Goal: Information Seeking & Learning: Learn about a topic

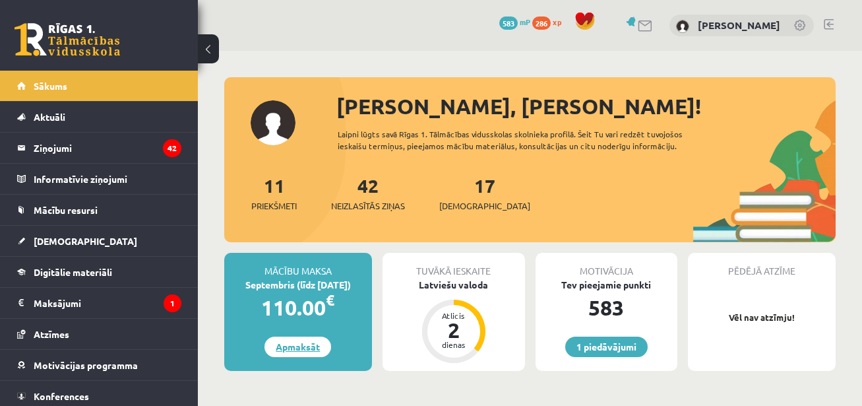
click at [299, 348] on link "Apmaksāt" at bounding box center [298, 346] width 67 height 20
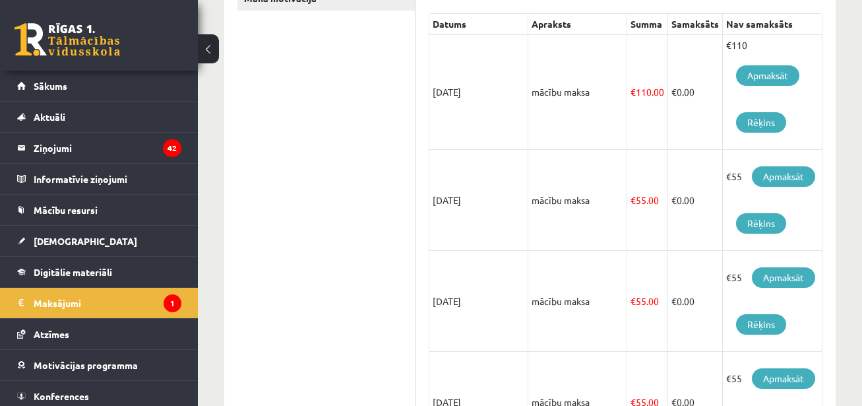
scroll to position [313, 0]
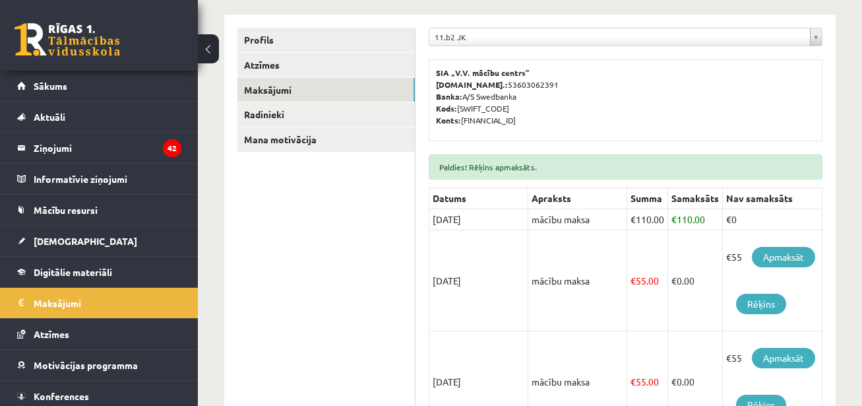
scroll to position [200, 0]
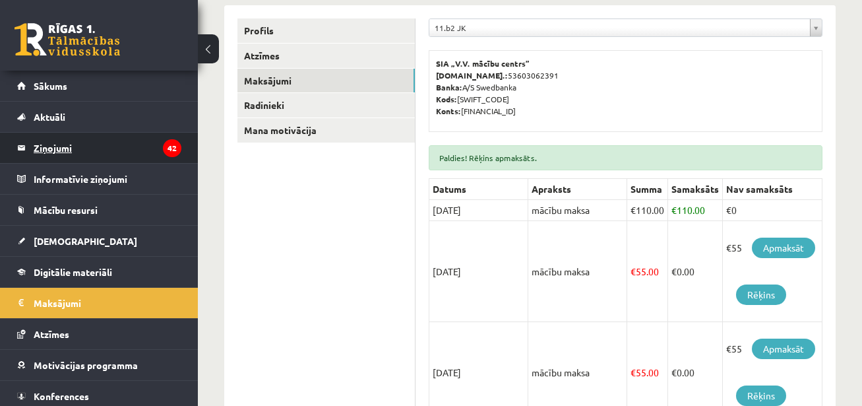
click at [53, 149] on legend "Ziņojumi 42" at bounding box center [108, 148] width 148 height 30
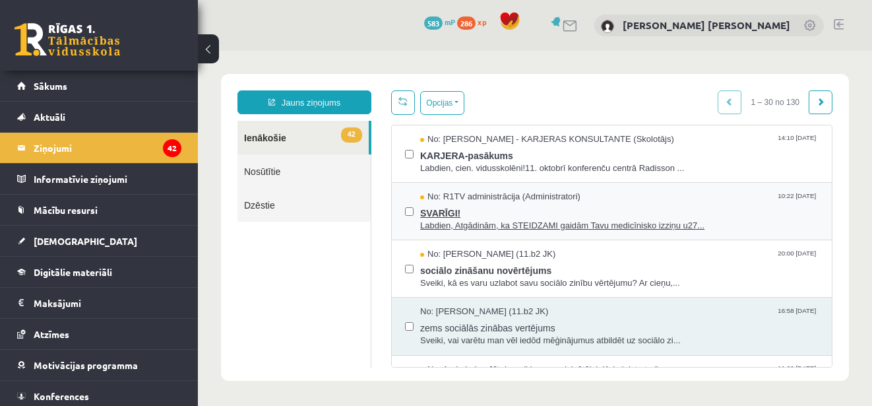
click at [539, 211] on span "SVARĪGI!" at bounding box center [619, 211] width 398 height 16
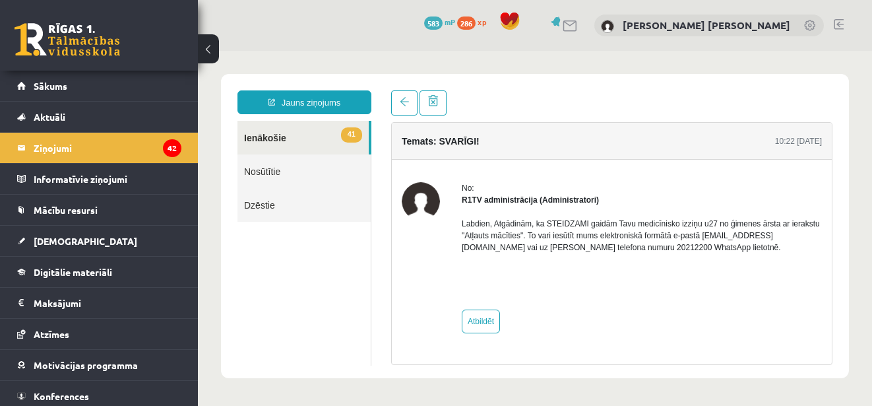
click at [297, 137] on link "41 Ienākošie" at bounding box center [302, 138] width 131 height 34
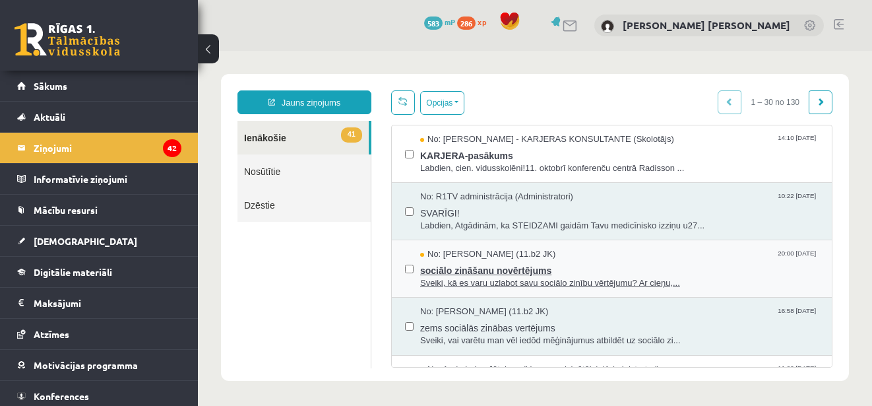
click at [437, 277] on span "Sveiki, kā es varu uzlabot savu sociālo zinību vērtējumu? Ar cieņu,..." at bounding box center [619, 283] width 398 height 13
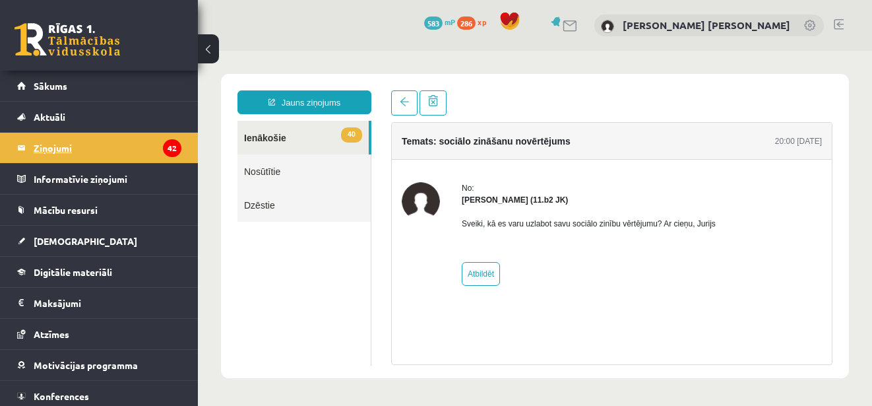
click at [70, 147] on legend "Ziņojumi 42" at bounding box center [108, 148] width 148 height 30
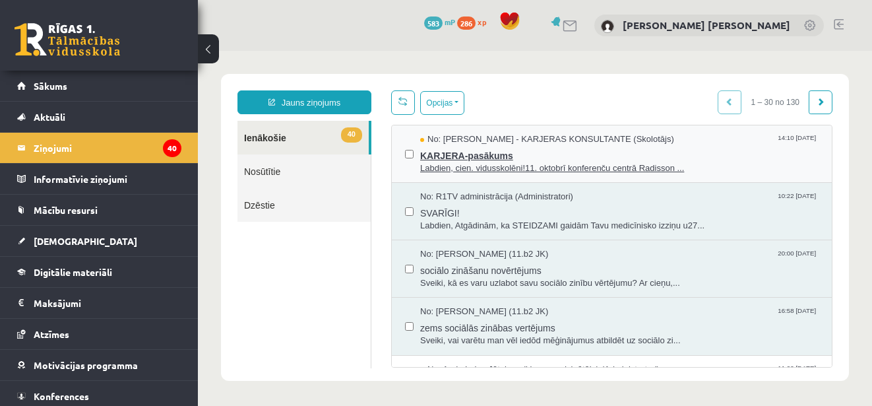
click at [540, 153] on span "KARJERA-pasākums" at bounding box center [619, 154] width 398 height 16
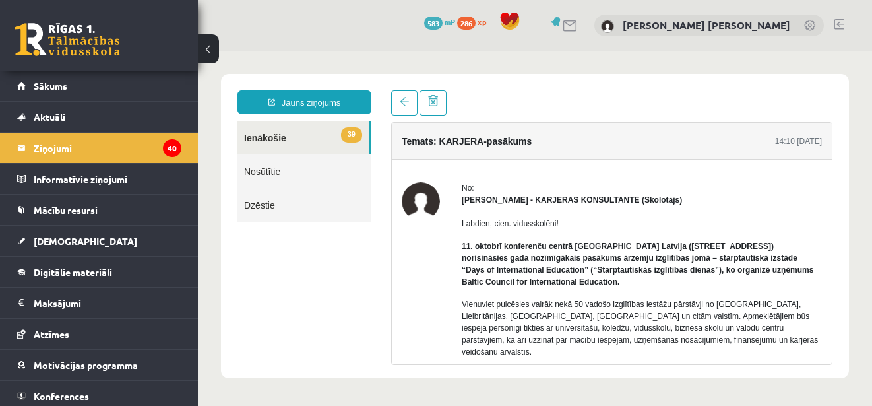
click at [266, 142] on link "39 Ienākošie" at bounding box center [302, 138] width 131 height 34
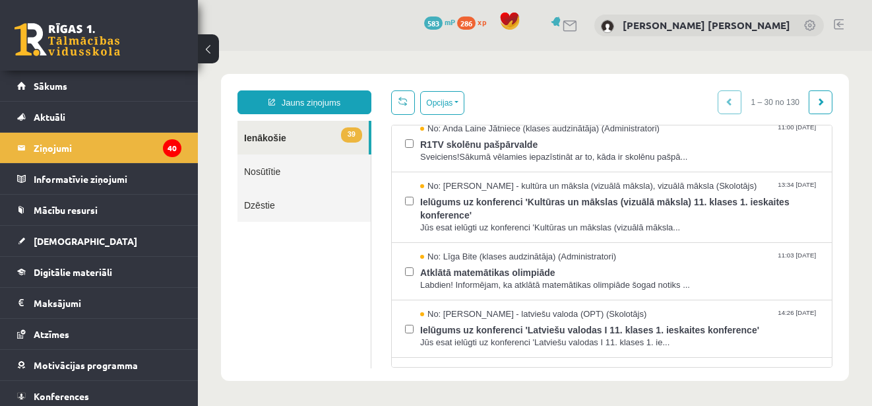
scroll to position [251, 0]
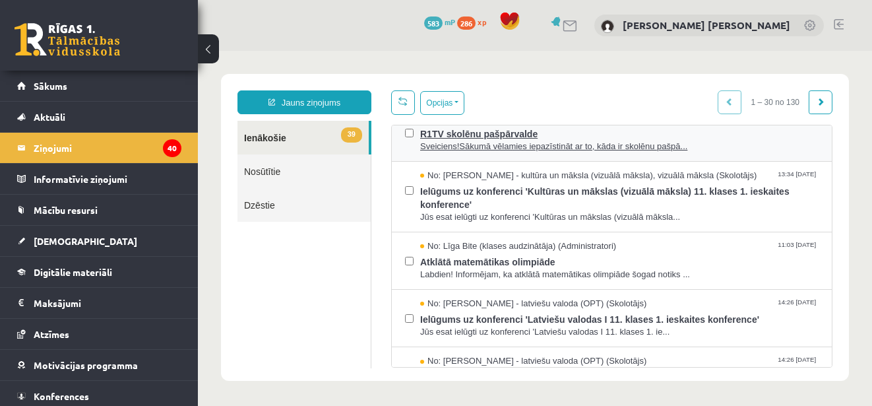
click at [593, 141] on span "Sveiciens!Sākumā vēlamies iepazīstināt ar to, kāda ir skolēnu pašpā..." at bounding box center [619, 147] width 398 height 13
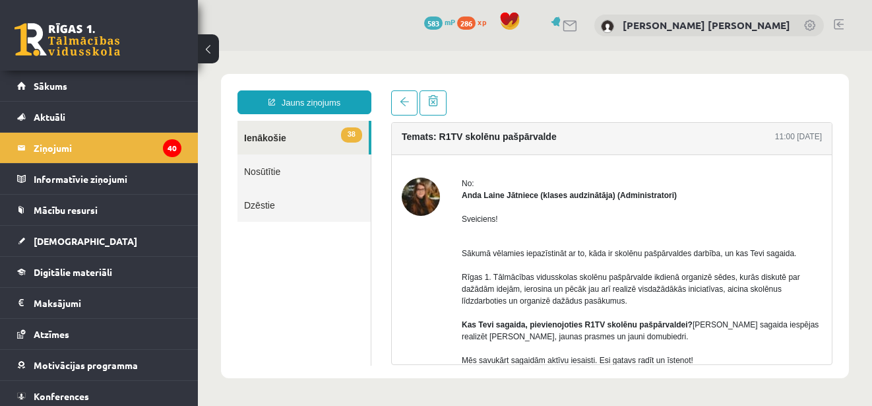
scroll to position [0, 0]
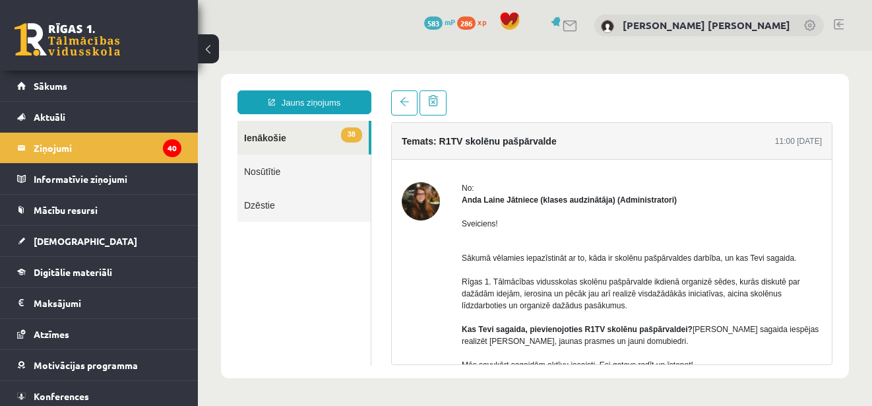
click at [302, 136] on link "38 Ienākošie" at bounding box center [302, 138] width 131 height 34
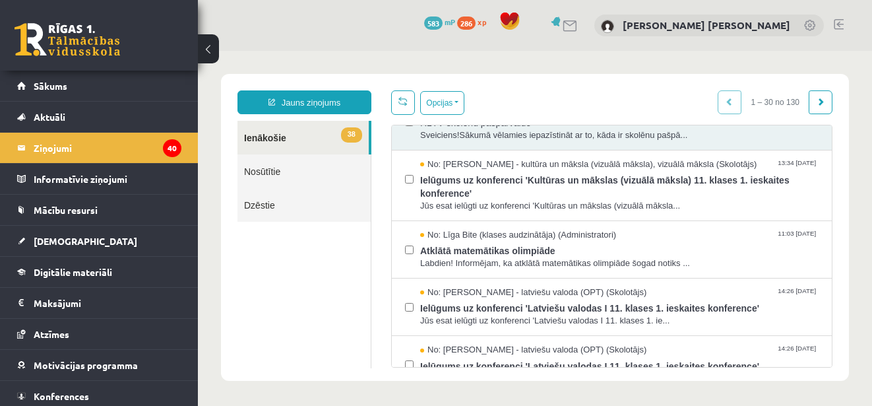
scroll to position [279, 0]
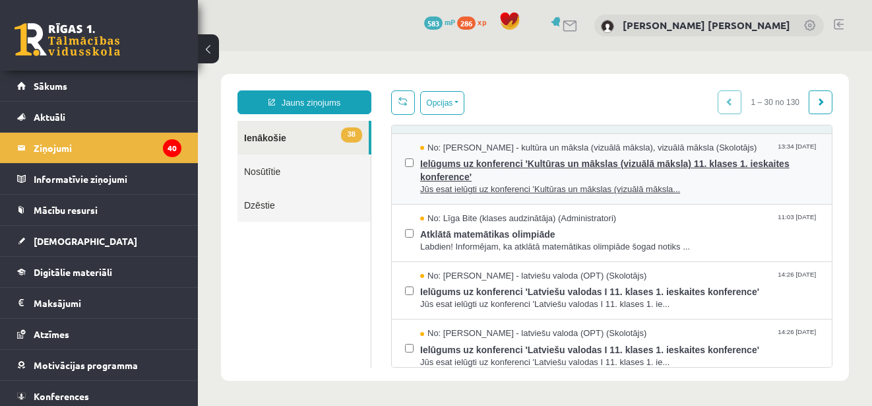
click at [650, 173] on span "Ielūgums uz konferenci 'Kultūras un mākslas (vizuālā māksla) 11. klases 1. iesk…" at bounding box center [619, 169] width 398 height 30
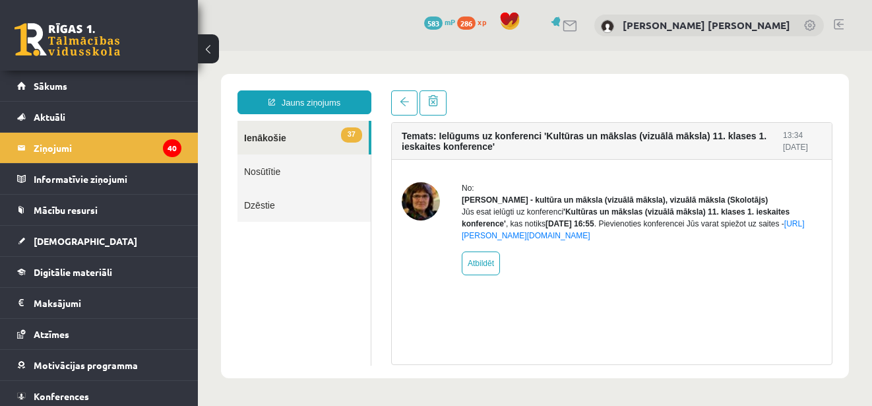
scroll to position [0, 0]
click at [304, 136] on link "37 Ienākošie" at bounding box center [302, 138] width 131 height 34
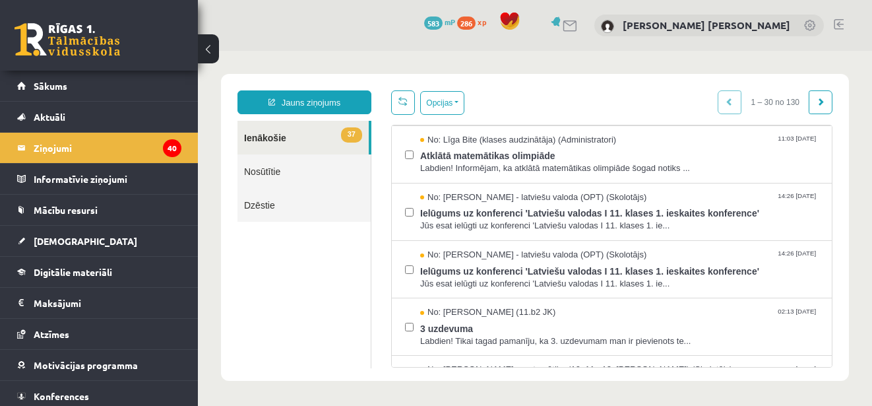
scroll to position [328, 0]
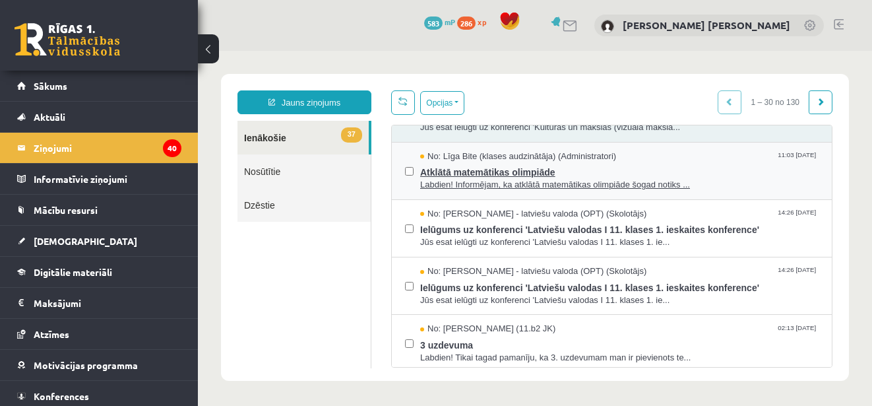
click at [561, 191] on span "Labdien! Informējam, ka atklātā matemātikas olimpiāde šogad notiks ..." at bounding box center [619, 185] width 398 height 13
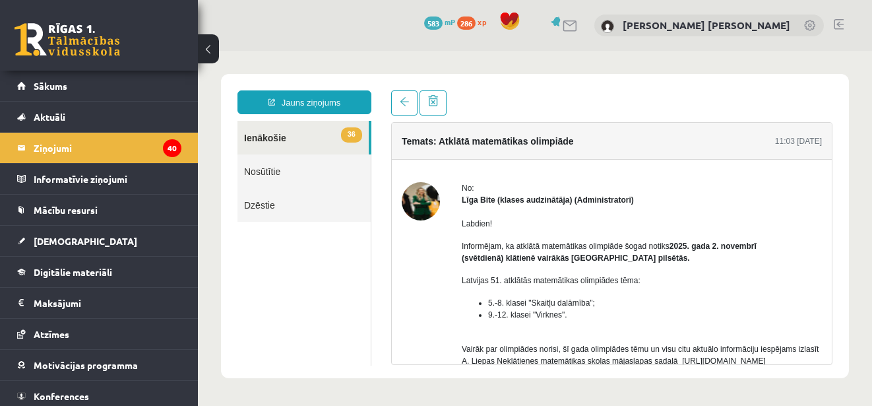
scroll to position [0, 0]
click at [290, 137] on link "36 Ienākošie" at bounding box center [302, 138] width 131 height 34
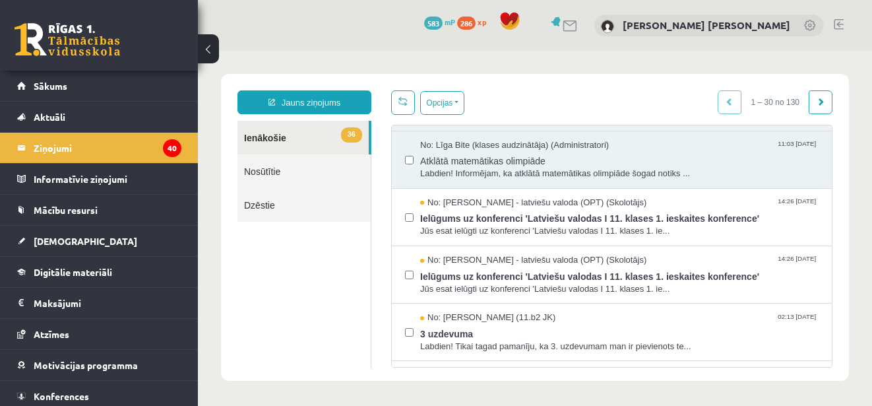
scroll to position [377, 0]
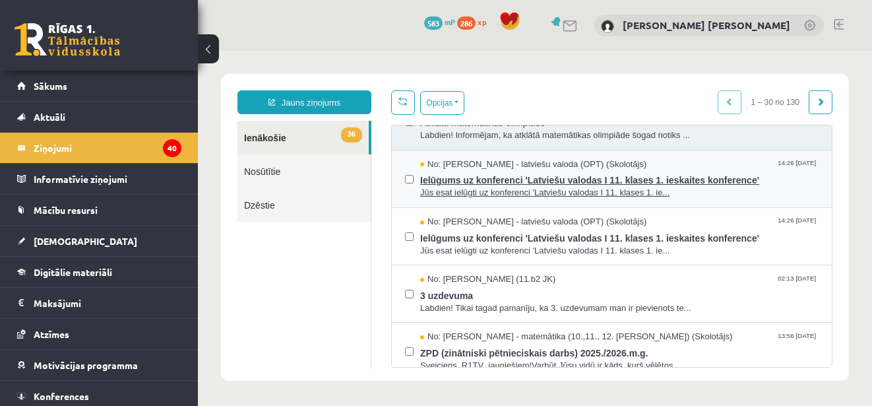
click at [650, 187] on span "Ielūgums uz konferenci 'Latviešu valodas I 11. klases 1. ieskaites konference'" at bounding box center [619, 178] width 398 height 16
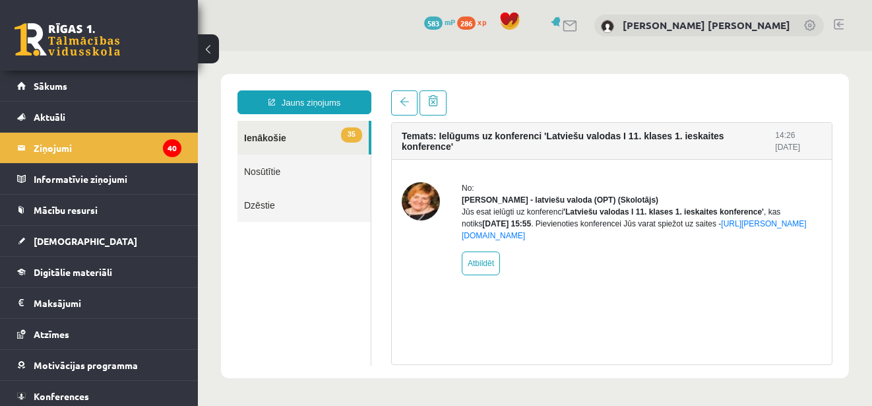
scroll to position [0, 0]
click at [282, 133] on link "35 Ienākošie" at bounding box center [302, 138] width 131 height 34
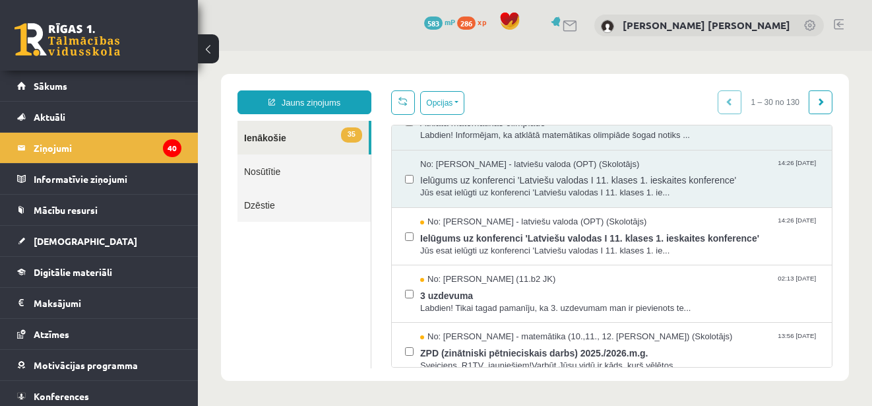
scroll to position [404, 0]
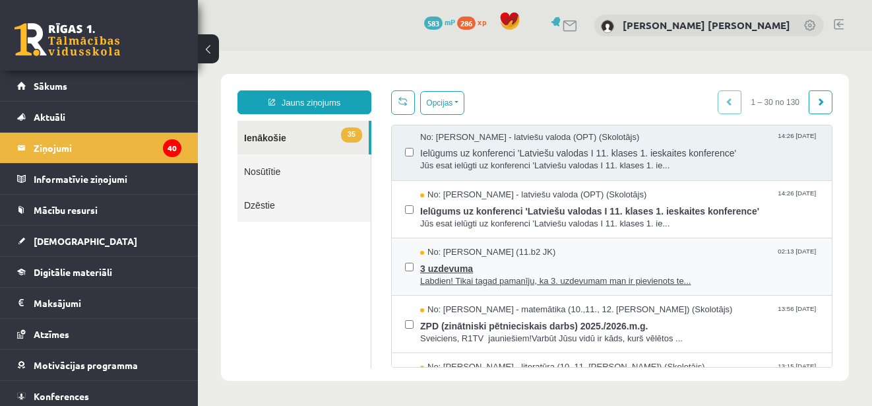
click at [534, 286] on span "Labdien! Tikai tagad pamanīju, ka 3. uzdevumam man ir pievienots te..." at bounding box center [619, 281] width 398 height 13
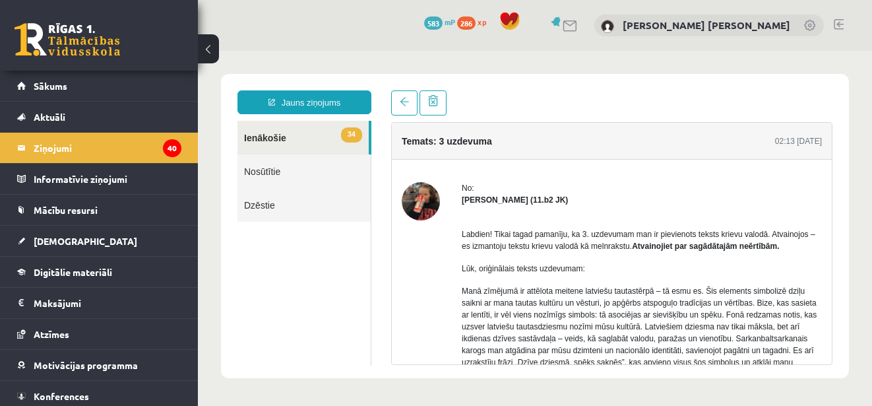
scroll to position [0, 0]
click at [271, 141] on link "34 Ienākošie" at bounding box center [302, 138] width 131 height 34
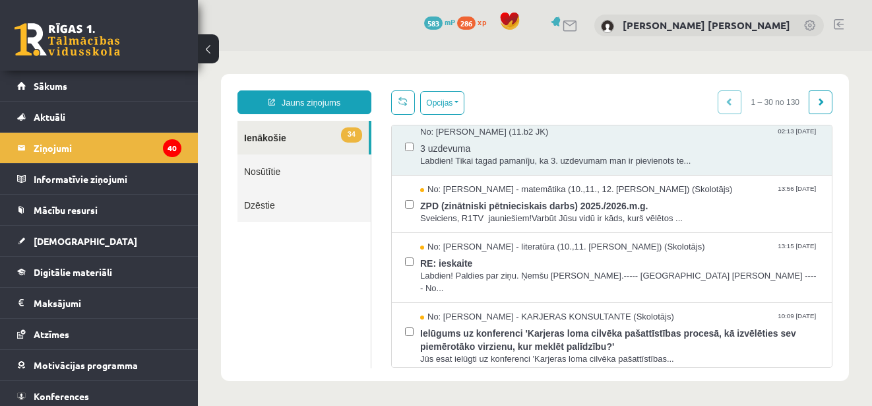
scroll to position [547, 0]
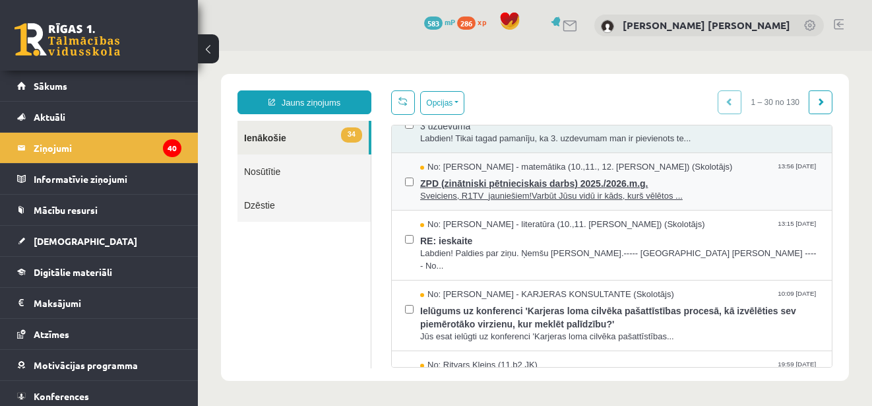
click at [614, 190] on span "ZPD (zinātniski pētnieciskais darbs) 2025./2026.m.g." at bounding box center [619, 181] width 398 height 16
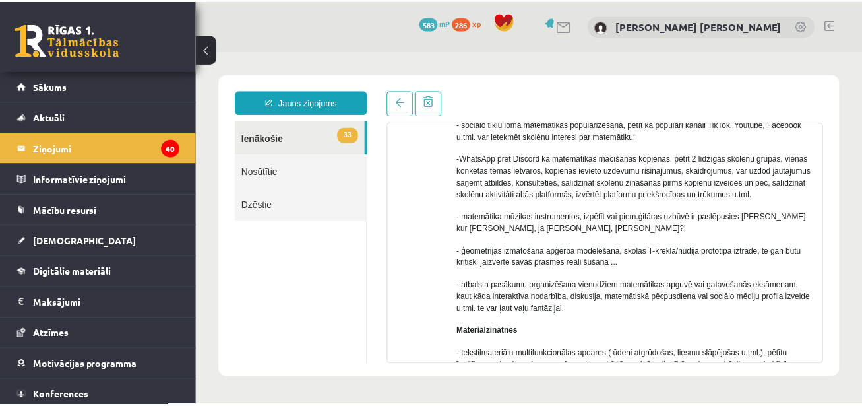
scroll to position [0, 0]
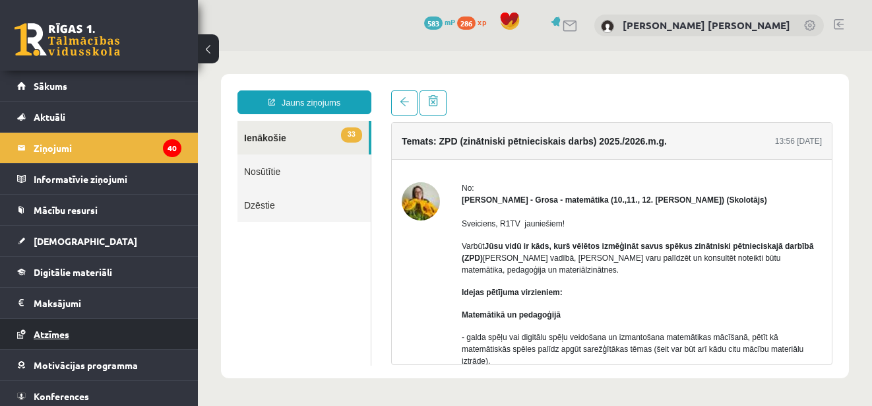
click at [62, 338] on span "Atzīmes" at bounding box center [52, 334] width 36 height 12
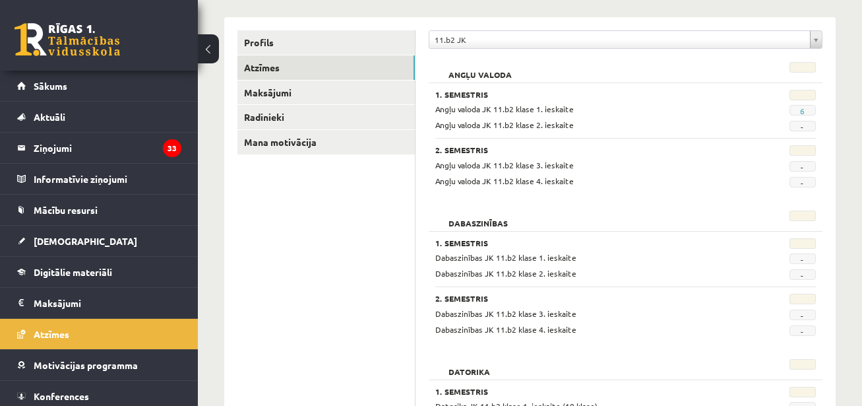
scroll to position [146, 0]
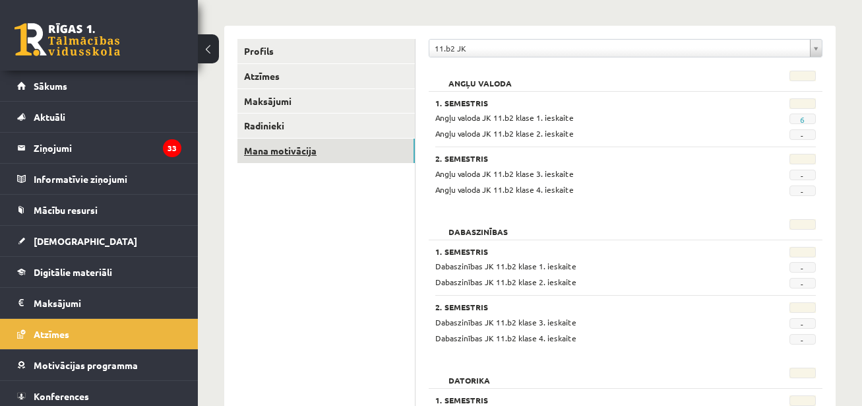
click at [302, 154] on link "Mana motivācija" at bounding box center [325, 151] width 177 height 24
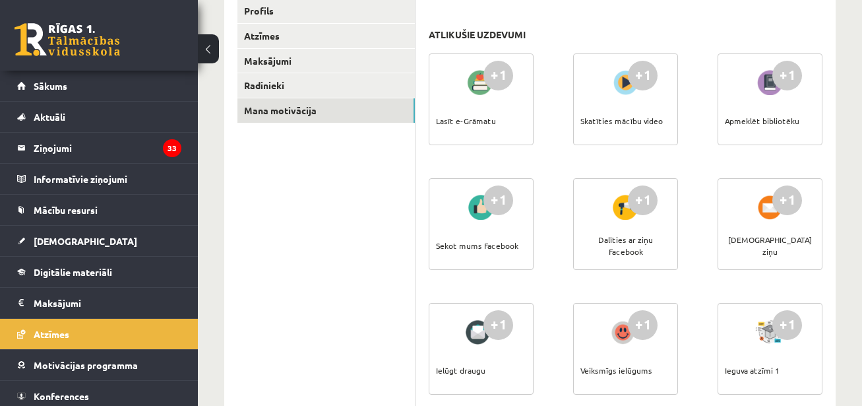
scroll to position [146, 0]
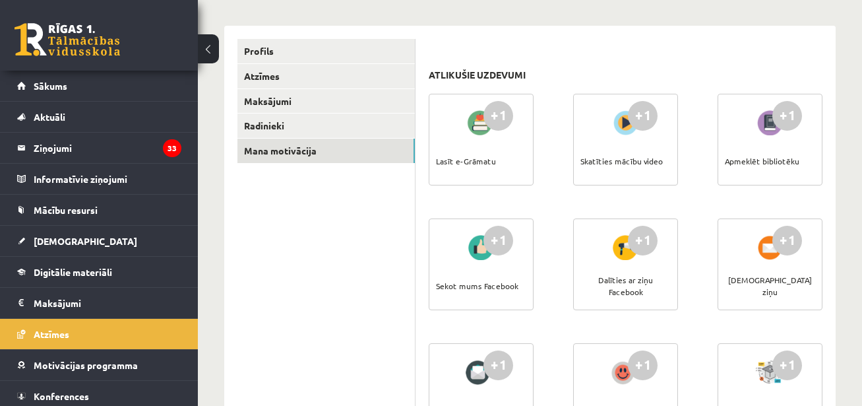
drag, startPoint x: 479, startPoint y: 286, endPoint x: 480, endPoint y: 246, distance: 40.2
click at [480, 246] on div "+1 Sekot mums Facebook" at bounding box center [481, 264] width 105 height 92
click at [480, 246] on div at bounding box center [481, 247] width 38 height 30
click at [781, 138] on div "Apmeklēt bibliotēku" at bounding box center [762, 161] width 75 height 46
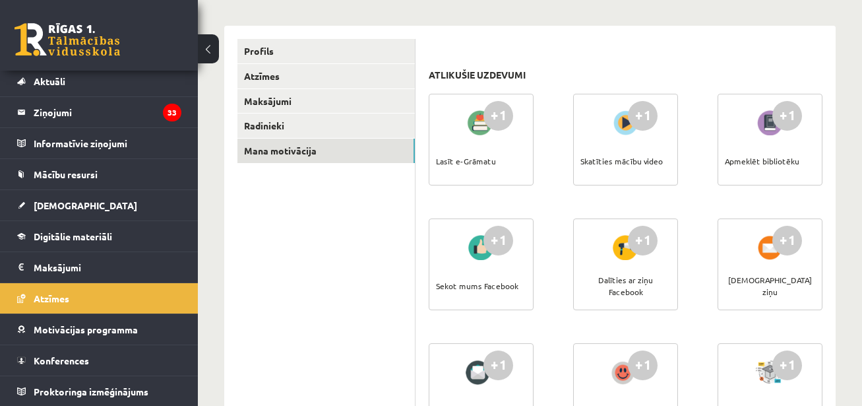
scroll to position [36, 0]
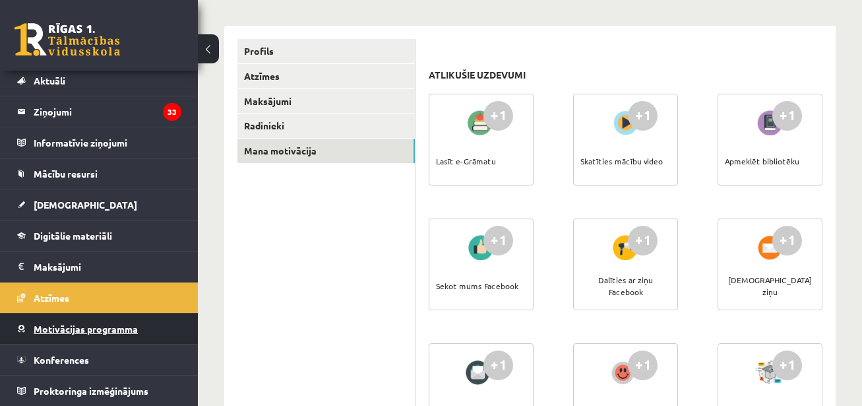
click at [125, 322] on link "Motivācijas programma" at bounding box center [99, 328] width 164 height 30
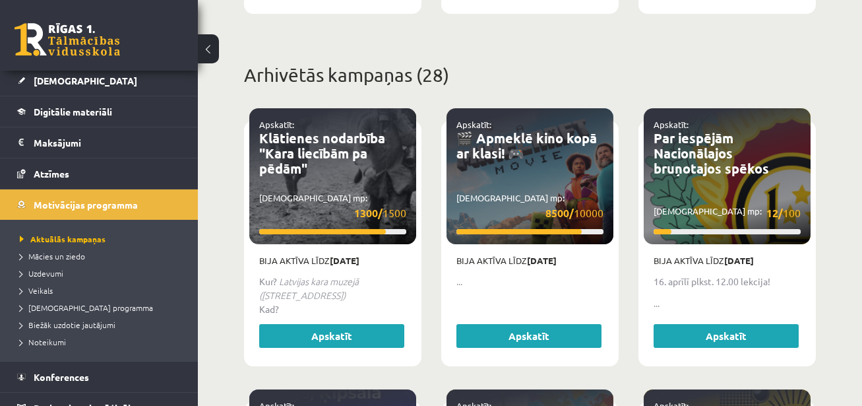
scroll to position [173, 0]
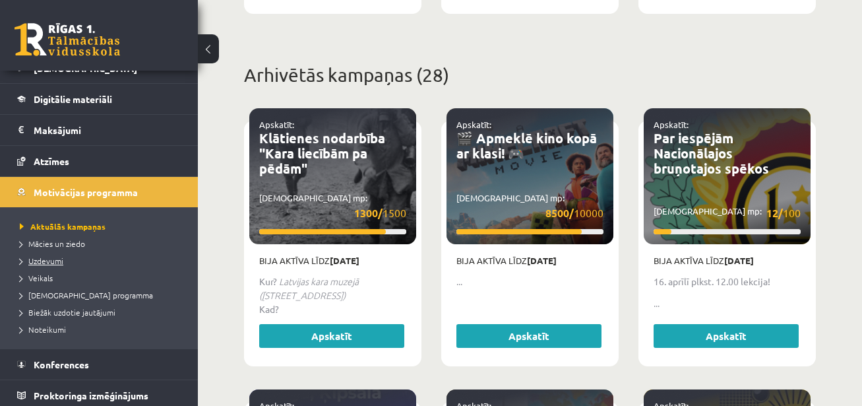
click at [34, 257] on span "Uzdevumi" at bounding box center [42, 260] width 44 height 11
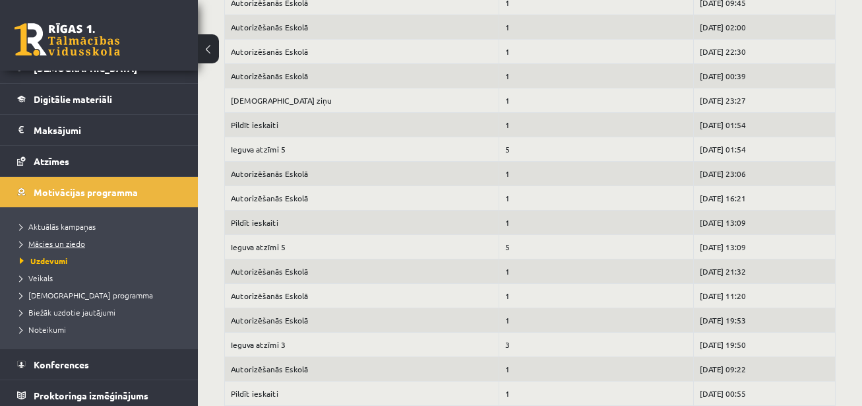
click at [51, 241] on span "Mācies un ziedo" at bounding box center [52, 243] width 65 height 11
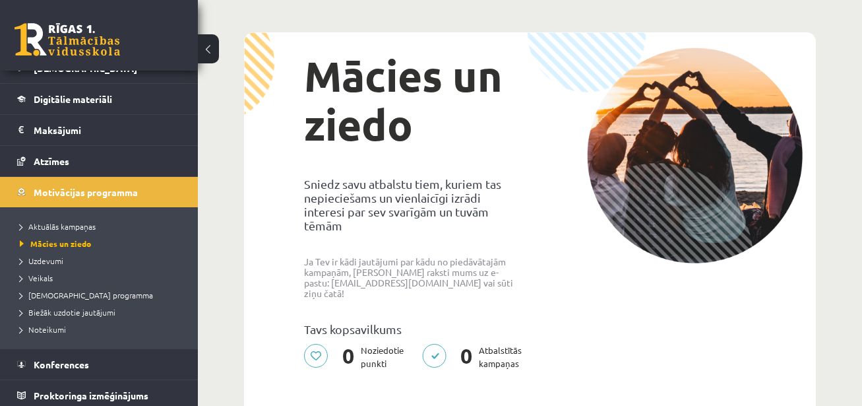
scroll to position [69, 0]
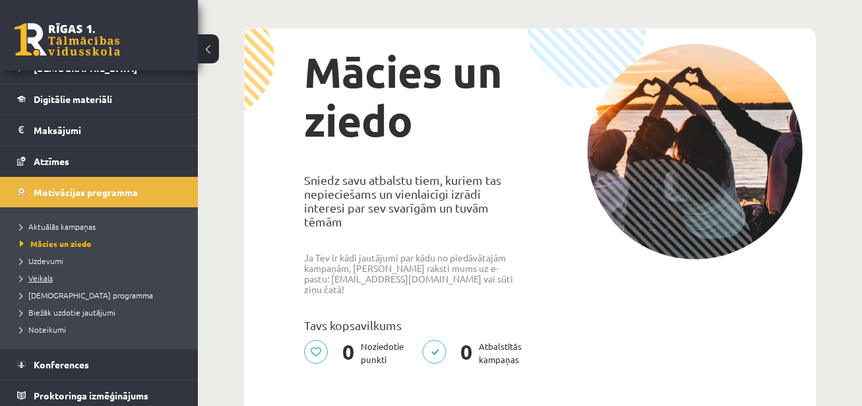
click at [38, 276] on span "Veikals" at bounding box center [36, 277] width 33 height 11
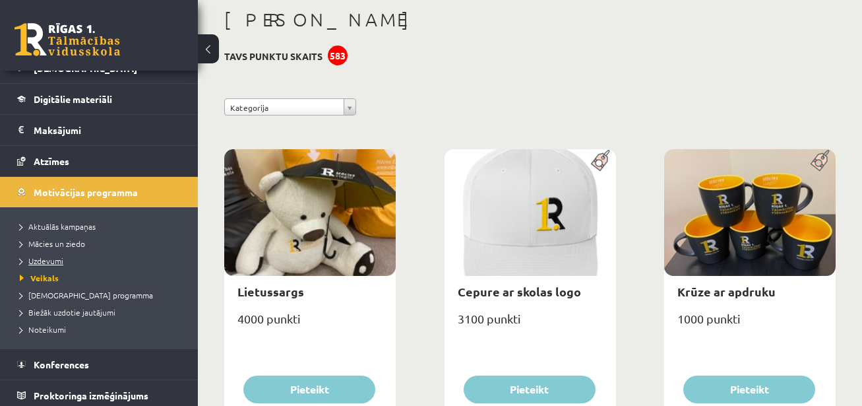
click at [47, 257] on span "Uzdevumi" at bounding box center [42, 260] width 44 height 11
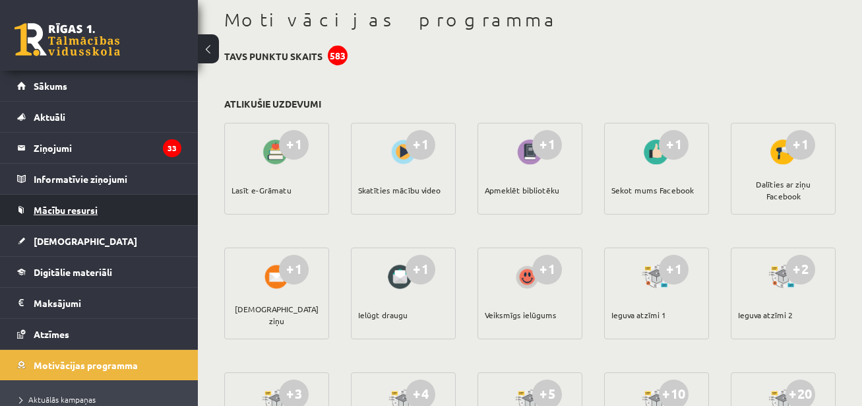
click at [87, 210] on span "Mācību resursi" at bounding box center [66, 210] width 64 height 12
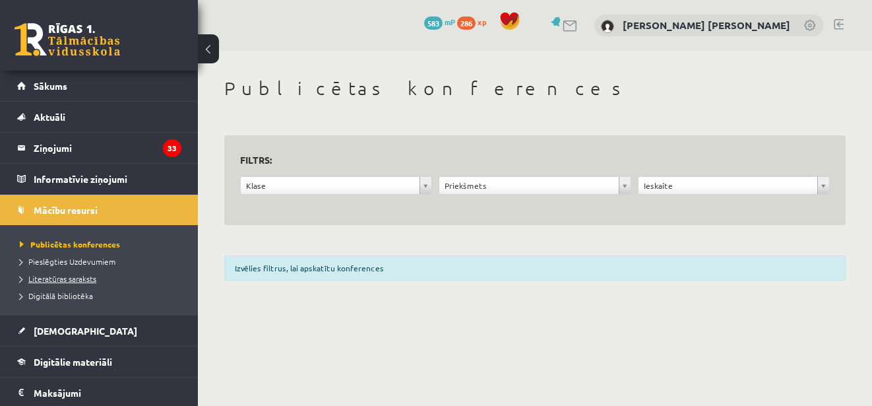
click at [82, 278] on span "Literatūras saraksts" at bounding box center [58, 278] width 77 height 11
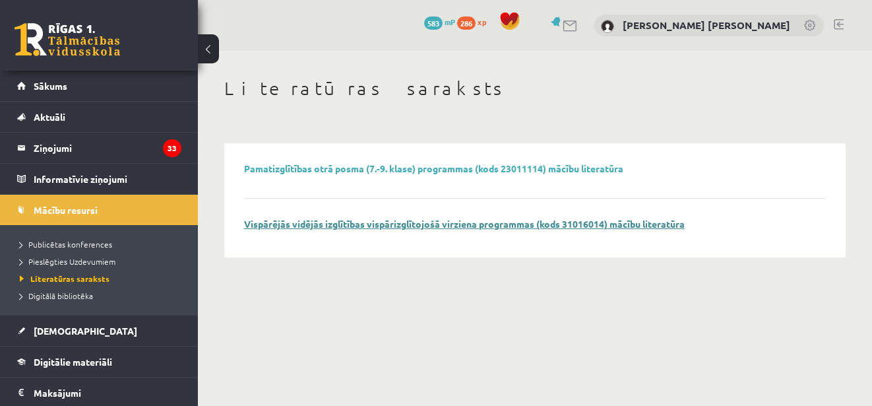
click at [276, 222] on link "Vispārējās vidējās izglītības vispārizglītojošā virziena programmas (kods 31016…" at bounding box center [464, 224] width 441 height 12
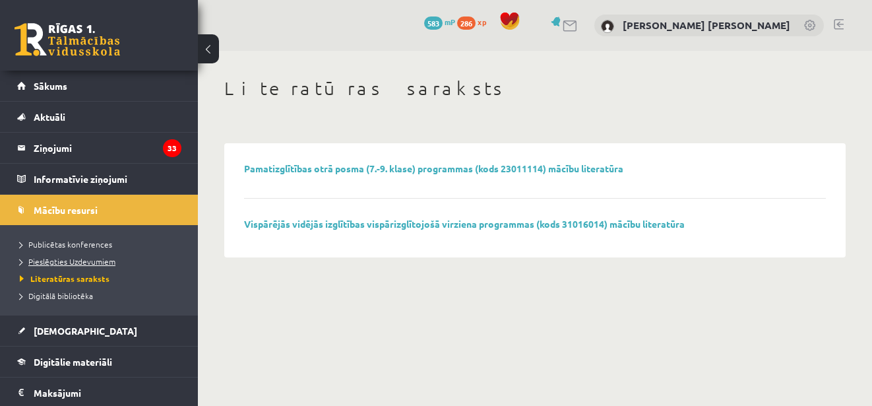
click at [104, 261] on span "Pieslēgties Uzdevumiem" at bounding box center [68, 261] width 96 height 11
click at [77, 292] on span "Digitālā bibliotēka" at bounding box center [56, 295] width 73 height 11
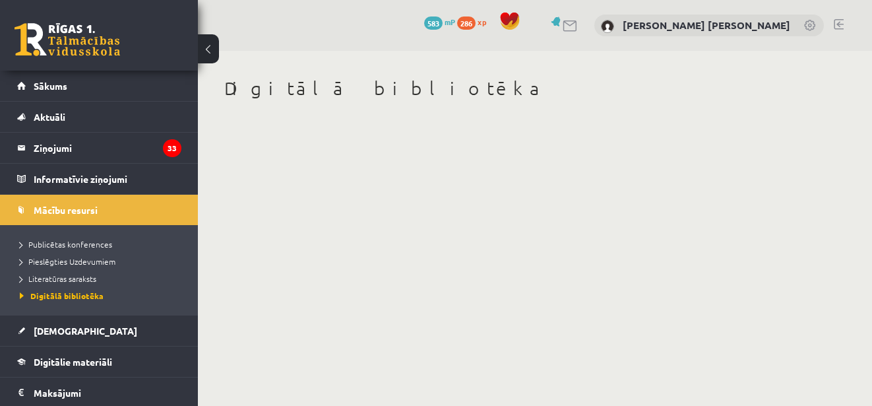
click at [346, 217] on body "eSkola - R1TV.lv 0 Dāvanas 583 mP 286 xp Marks Daniels Legzdiņš Sākums Aktuāli …" at bounding box center [436, 203] width 872 height 406
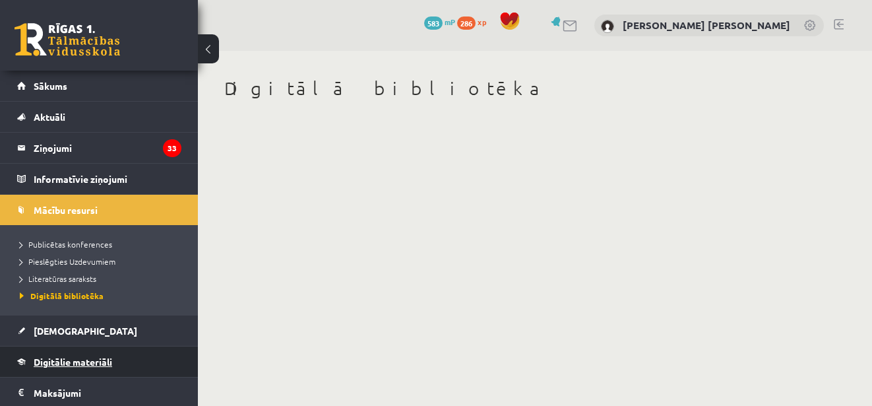
click at [110, 360] on span "Digitālie materiāli" at bounding box center [73, 362] width 79 height 12
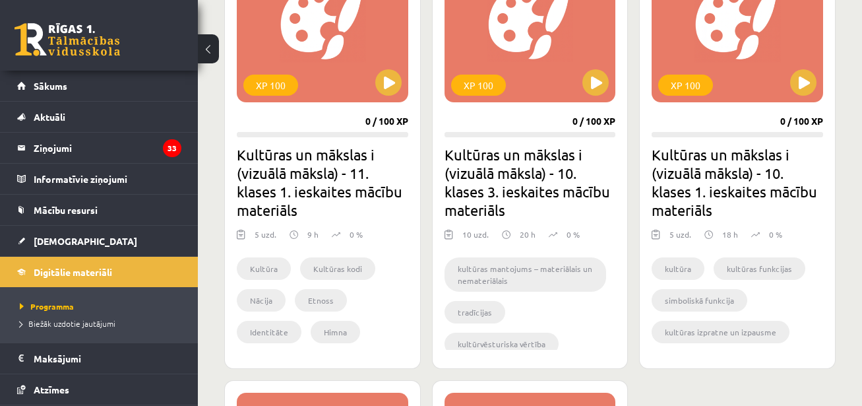
scroll to position [1535, 0]
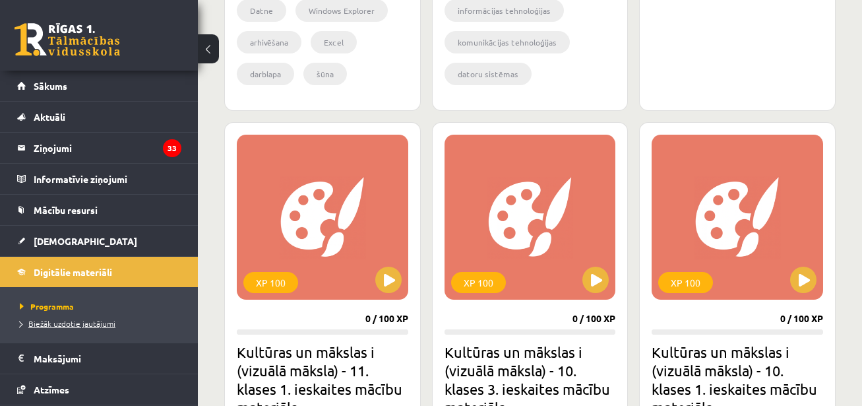
click at [73, 321] on span "Biežāk uzdotie jautājumi" at bounding box center [68, 323] width 96 height 11
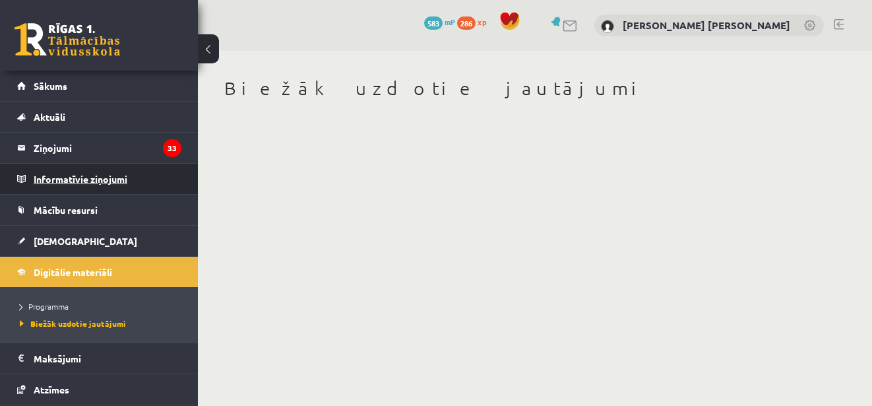
click at [84, 184] on legend "Informatīvie ziņojumi 0" at bounding box center [108, 179] width 148 height 30
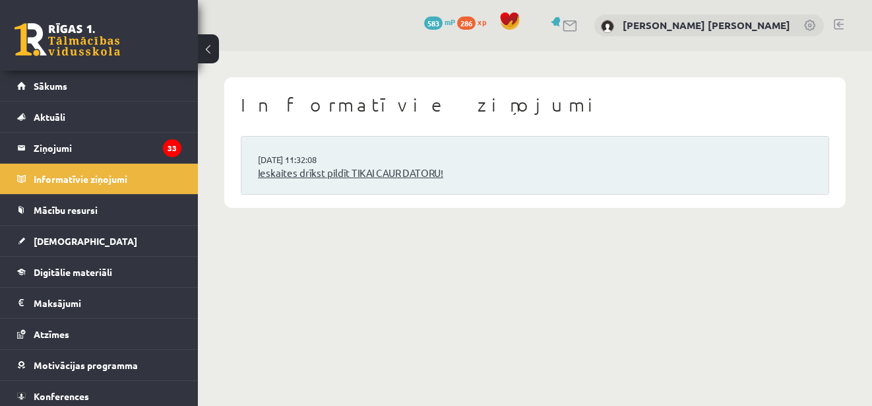
click at [298, 173] on link "Ieskaites drīkst pildīt TIKAI CAUR DATORU!" at bounding box center [535, 173] width 554 height 15
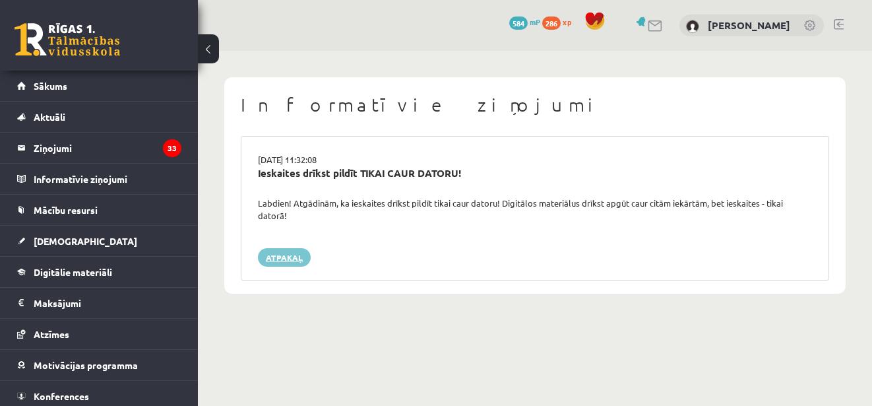
click at [277, 254] on link "Atpakaļ" at bounding box center [284, 257] width 53 height 18
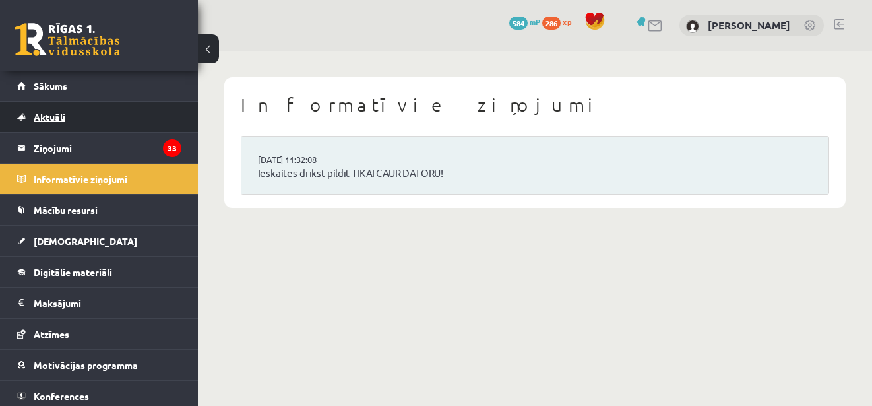
click at [66, 118] on link "Aktuāli" at bounding box center [99, 117] width 164 height 30
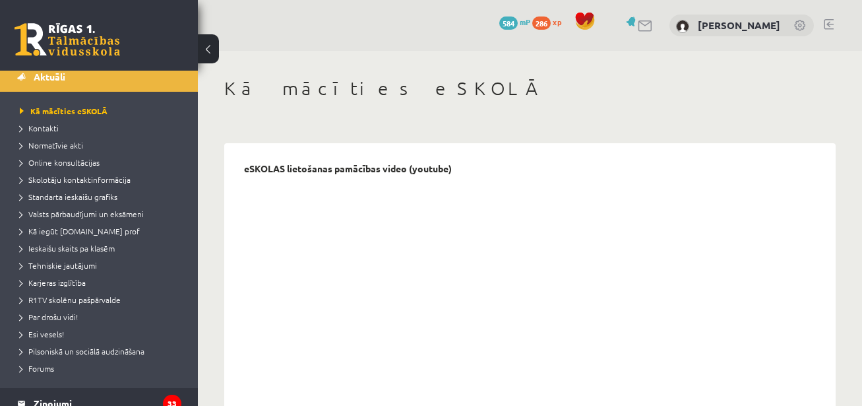
scroll to position [39, 0]
click at [43, 280] on span "Karjeras izglītība" at bounding box center [53, 283] width 66 height 11
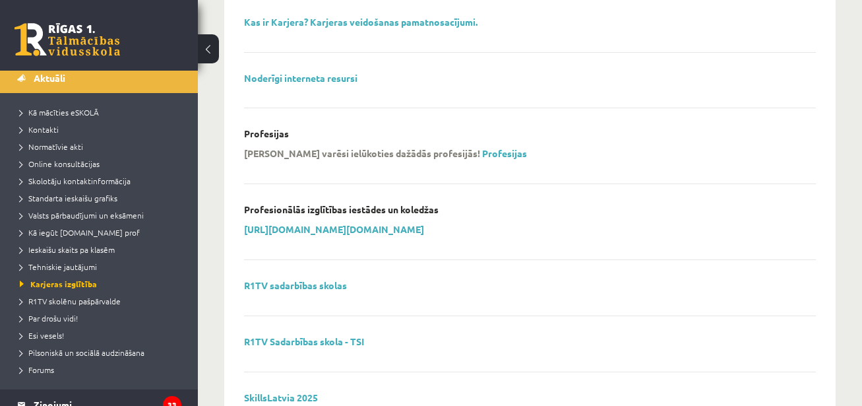
scroll to position [1013, 0]
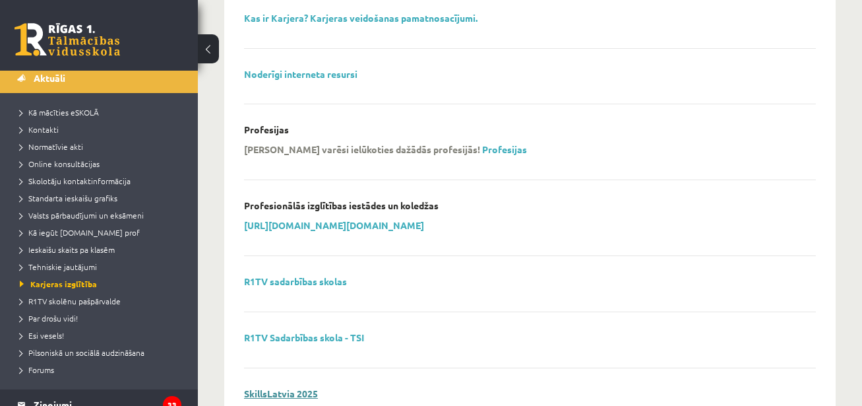
click at [307, 391] on link "SkillsLatvia 2025" at bounding box center [281, 393] width 74 height 12
click at [67, 229] on span "Kā iegūt [DOMAIN_NAME] prof" at bounding box center [80, 232] width 120 height 11
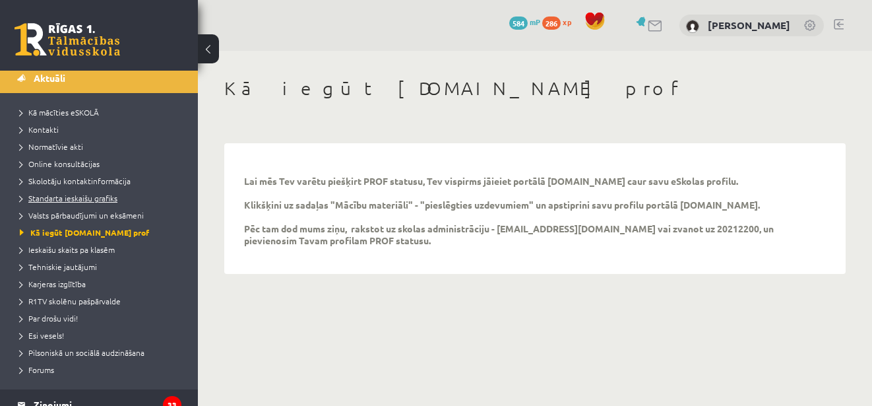
click at [82, 198] on span "Standarta ieskaišu grafiks" at bounding box center [69, 198] width 98 height 11
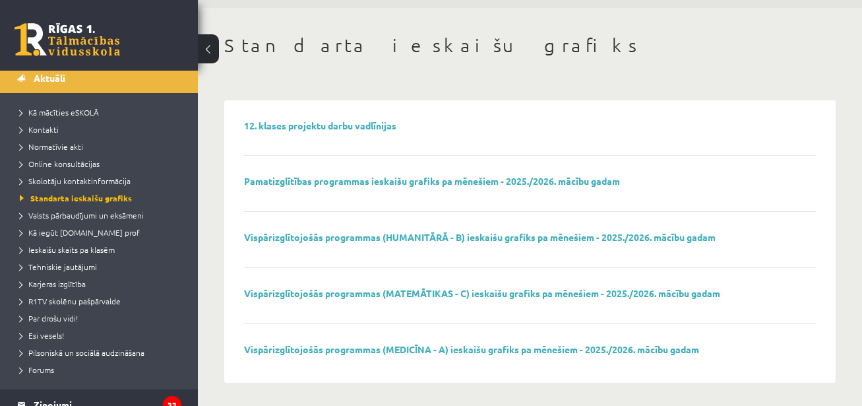
scroll to position [46, 0]
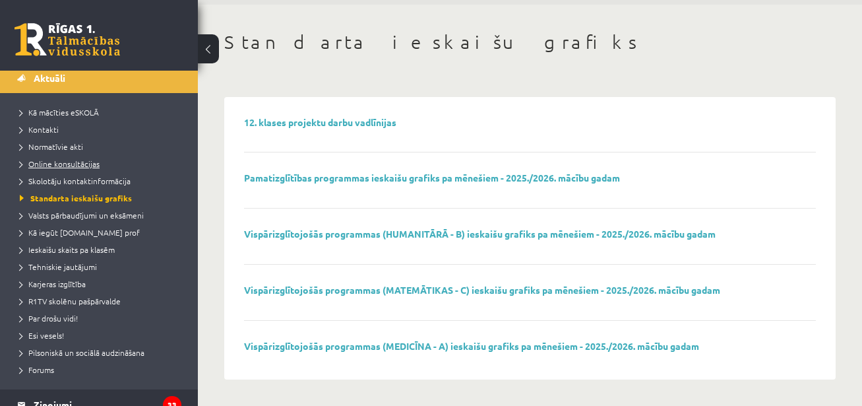
click at [75, 164] on span "Online konsultācijas" at bounding box center [60, 163] width 80 height 11
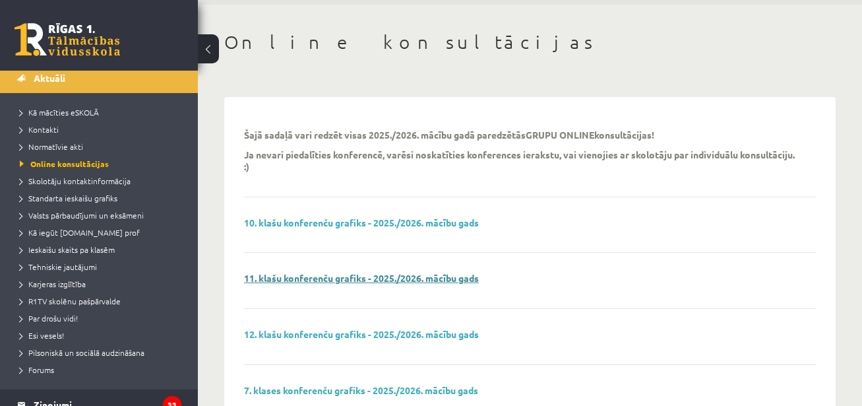
click at [458, 280] on link "11. klašu konferenču grafiks - 2025./2026. mācību gads" at bounding box center [361, 278] width 235 height 12
click at [50, 110] on span "Kā mācīties eSKOLĀ" at bounding box center [59, 112] width 79 height 11
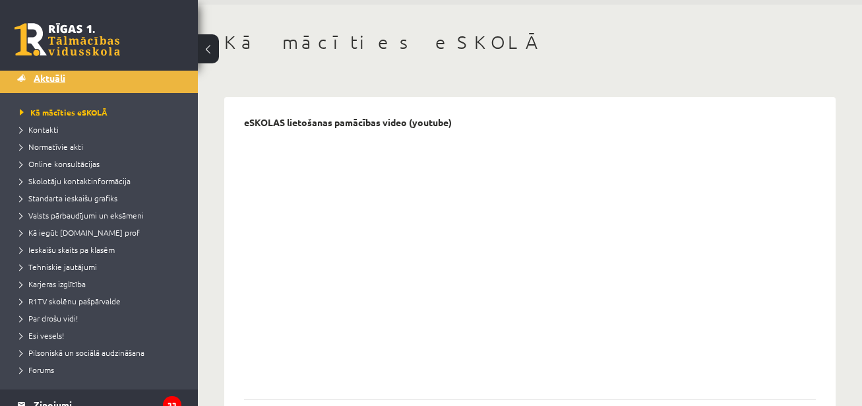
click at [51, 75] on span "Aktuāli" at bounding box center [50, 78] width 32 height 12
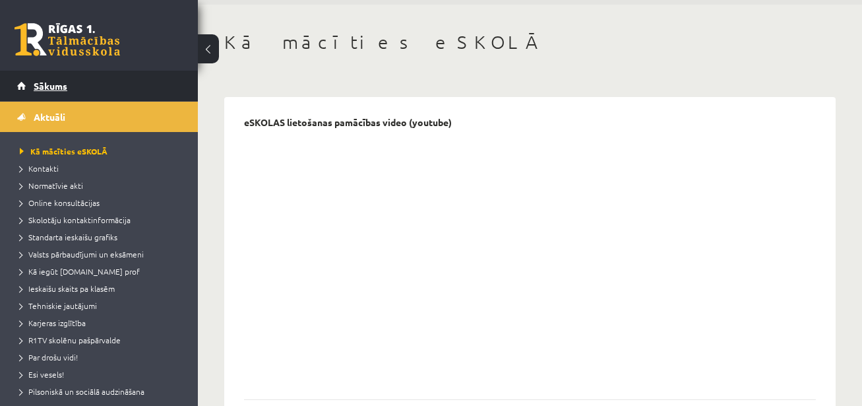
click at [119, 79] on link "Sākums" at bounding box center [99, 86] width 164 height 30
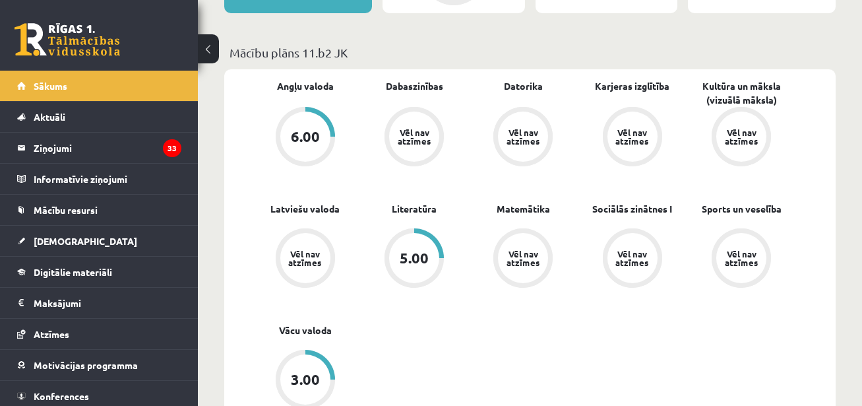
scroll to position [372, 0]
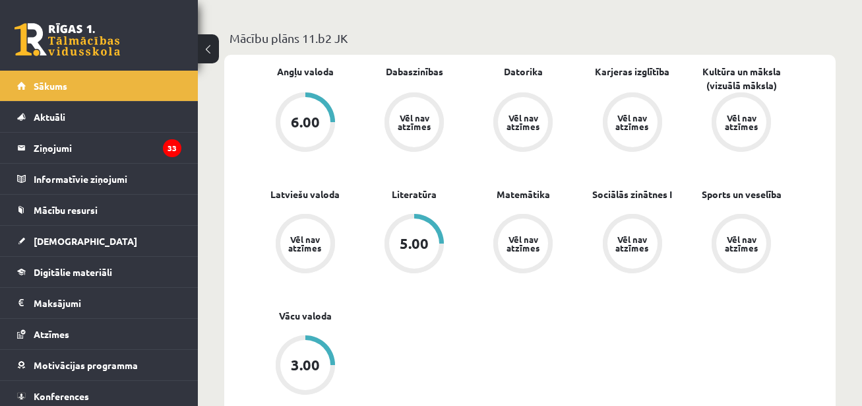
click at [304, 139] on div "6.00" at bounding box center [305, 122] width 50 height 50
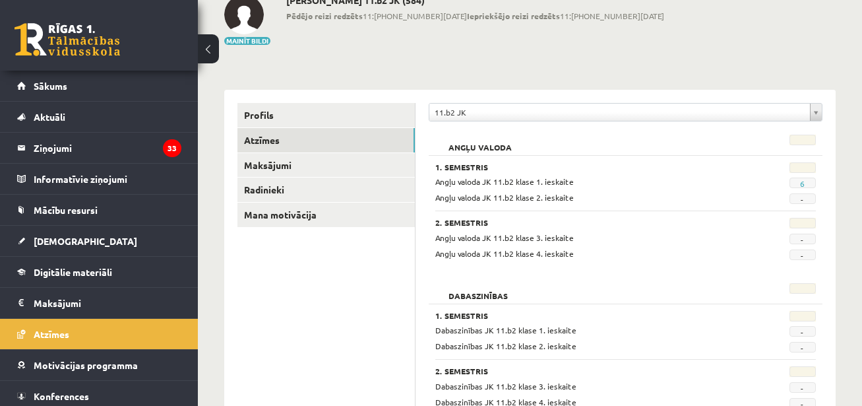
scroll to position [61, 0]
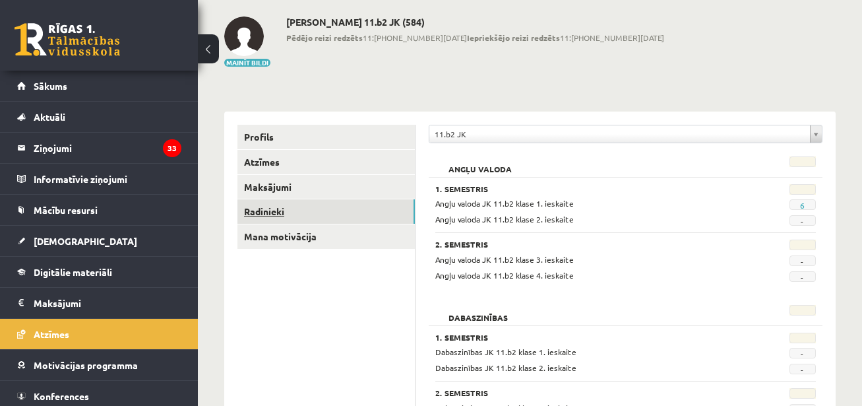
click at [268, 212] on link "Radinieki" at bounding box center [325, 211] width 177 height 24
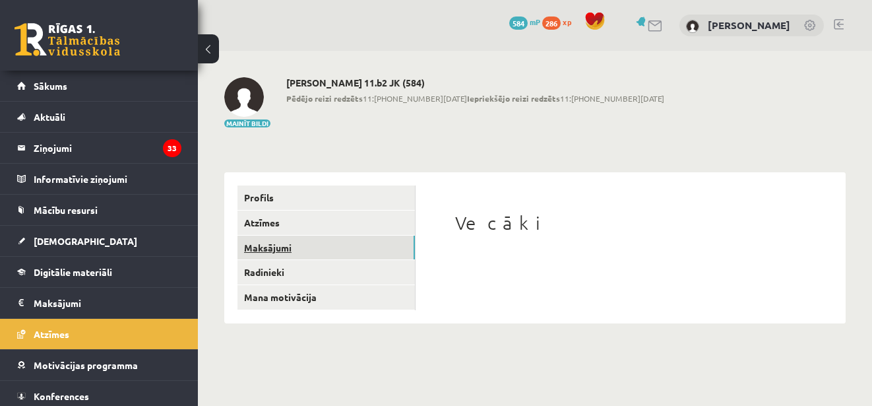
click at [280, 245] on link "Maksājumi" at bounding box center [325, 248] width 177 height 24
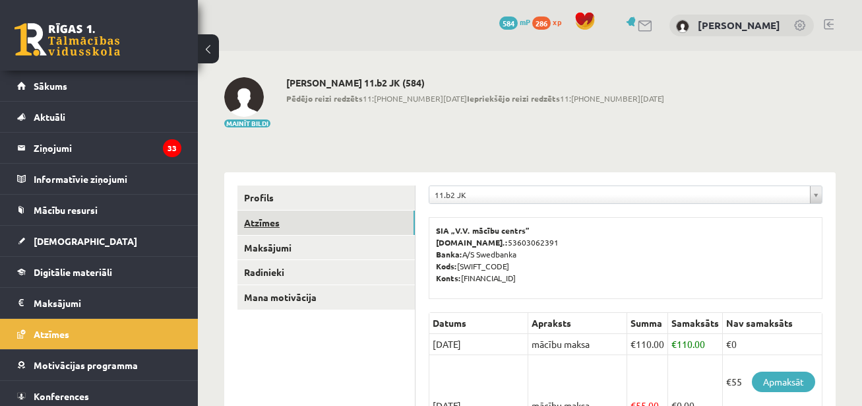
click at [267, 217] on link "Atzīmes" at bounding box center [325, 222] width 177 height 24
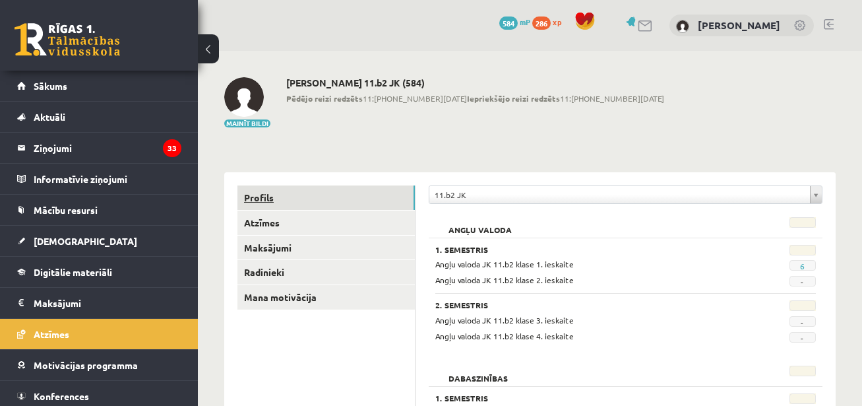
click at [260, 196] on link "Profils" at bounding box center [325, 197] width 177 height 24
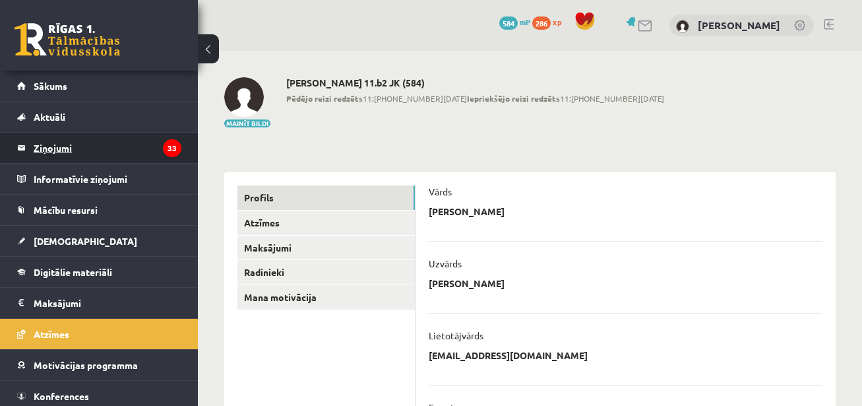
click at [72, 144] on legend "Ziņojumi 33" at bounding box center [108, 148] width 148 height 30
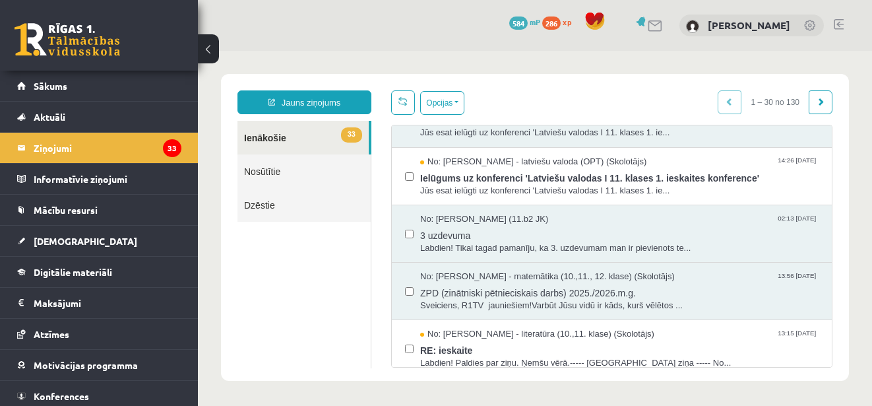
scroll to position [454, 0]
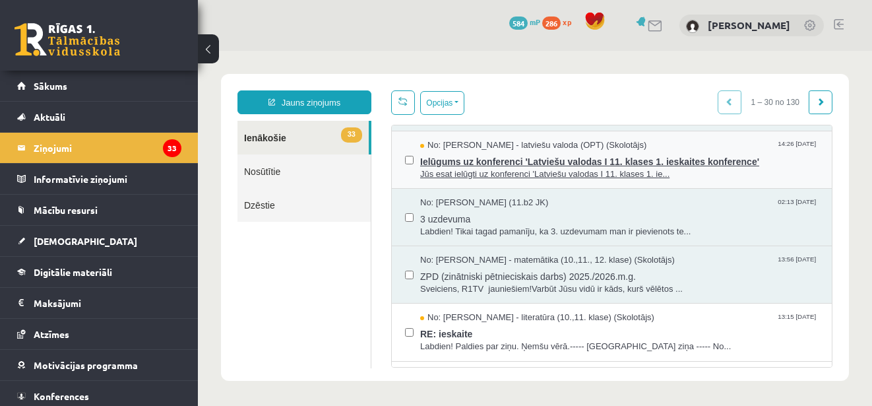
click at [670, 168] on span "Ielūgums uz konferenci 'Latviešu valodas I 11. klases 1. ieskaites konference'" at bounding box center [619, 160] width 398 height 16
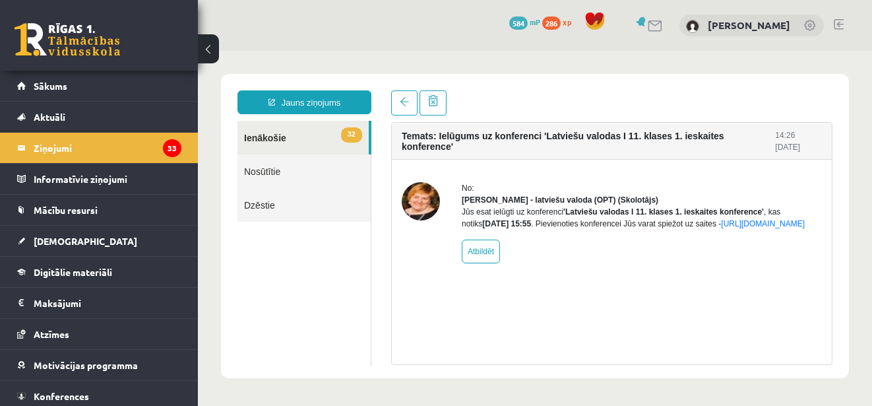
scroll to position [0, 0]
click at [269, 138] on link "32 Ienākošie" at bounding box center [302, 138] width 131 height 34
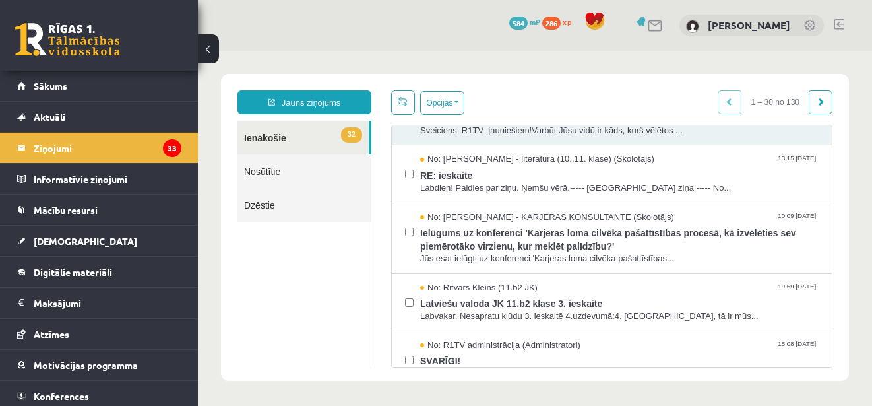
scroll to position [639, 0]
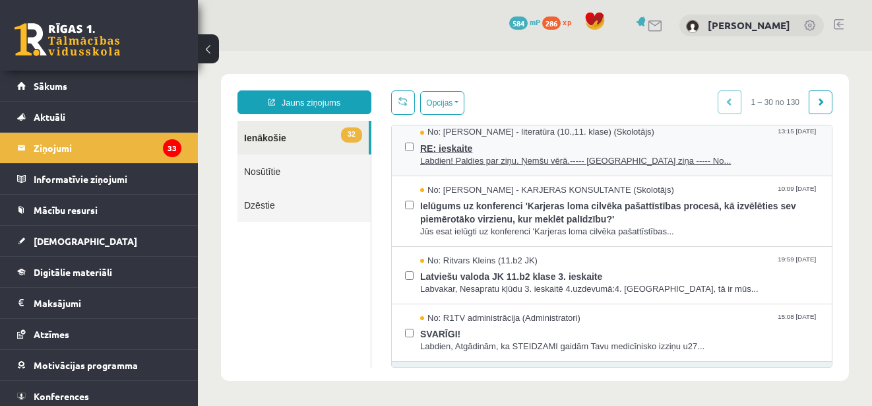
click at [646, 155] on span "RE: ieskaite" at bounding box center [619, 147] width 398 height 16
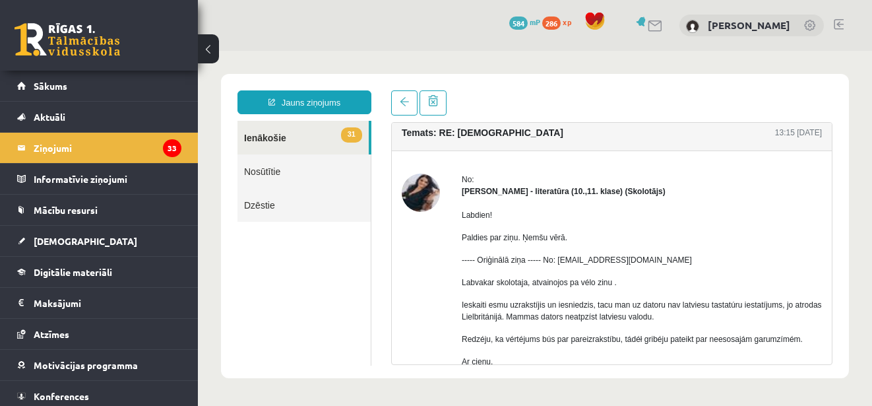
scroll to position [0, 0]
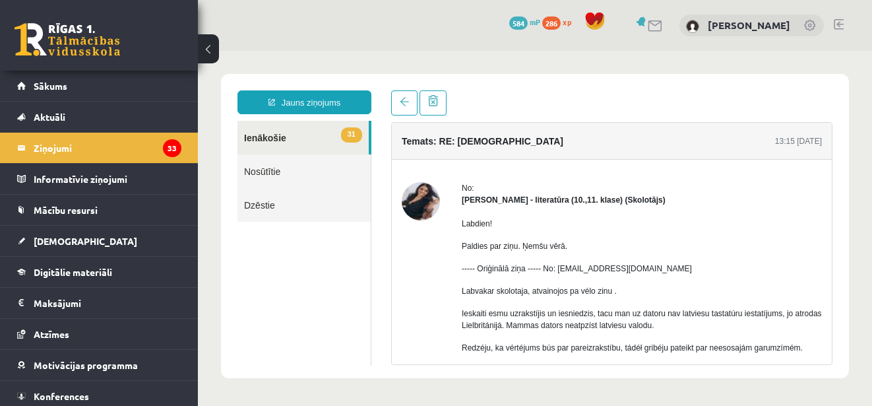
click at [268, 138] on link "31 Ienākošie" at bounding box center [302, 138] width 131 height 34
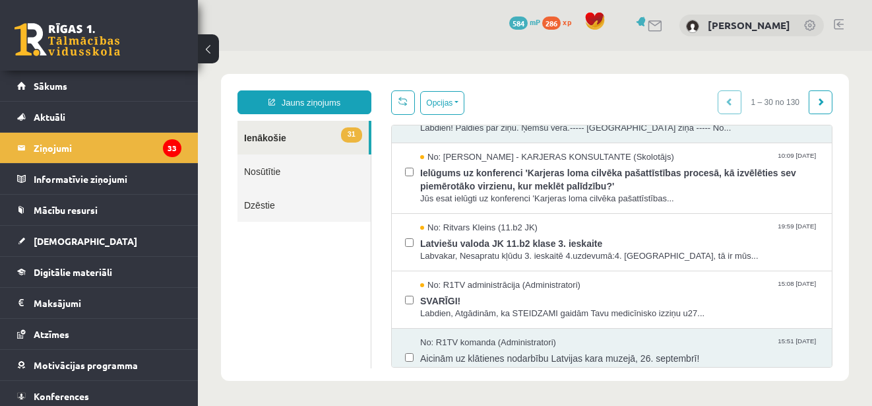
scroll to position [662, 0]
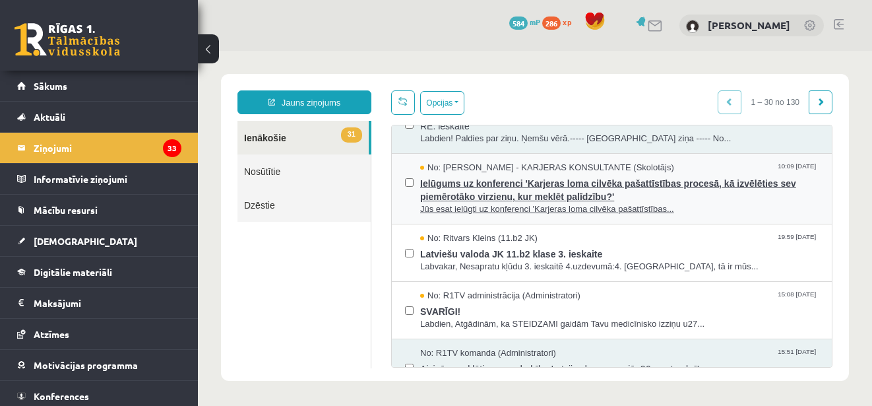
click at [551, 199] on span "Ielūgums uz konferenci 'Karjeras loma cilvēka pašattīstības procesā, kā izvēlēt…" at bounding box center [619, 188] width 398 height 30
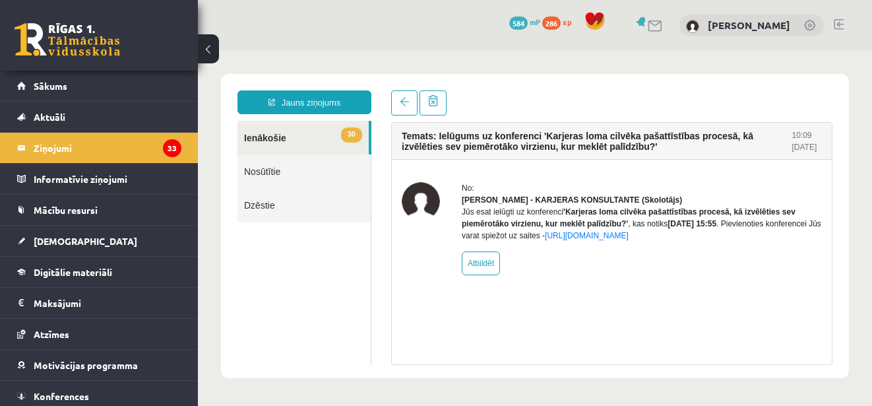
scroll to position [0, 0]
click at [629, 240] on link "https://eskola.r1tv.lv/conferences/5102/join" at bounding box center [587, 235] width 84 height 9
click at [311, 135] on link "30 Ienākošie" at bounding box center [302, 138] width 131 height 34
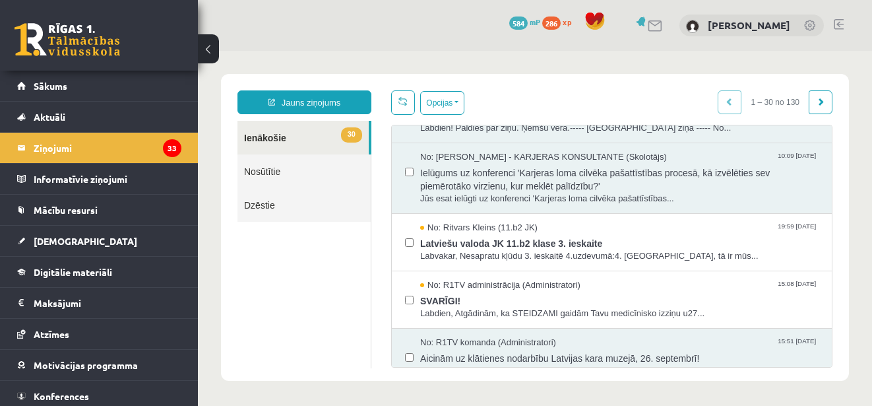
scroll to position [700, 0]
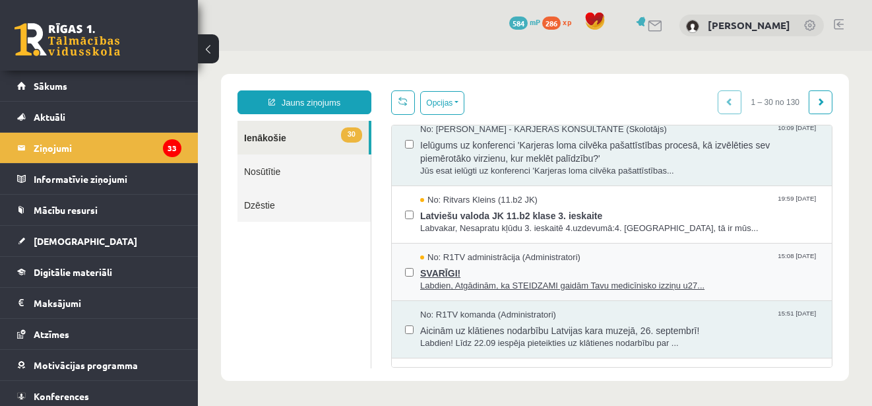
click at [597, 292] on span "Labdien, Atgādinām, ka STEIDZAMI gaidām Tavu medicīnisko izziņu u27..." at bounding box center [619, 286] width 398 height 13
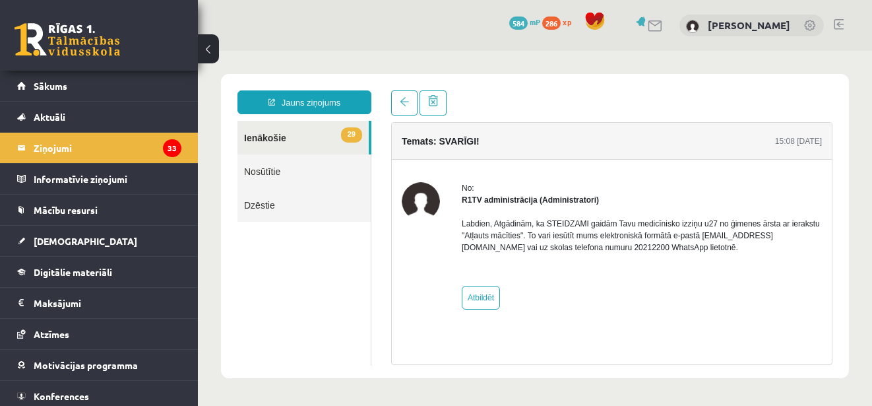
scroll to position [0, 0]
click at [307, 135] on link "29 Ienākošie" at bounding box center [302, 138] width 131 height 34
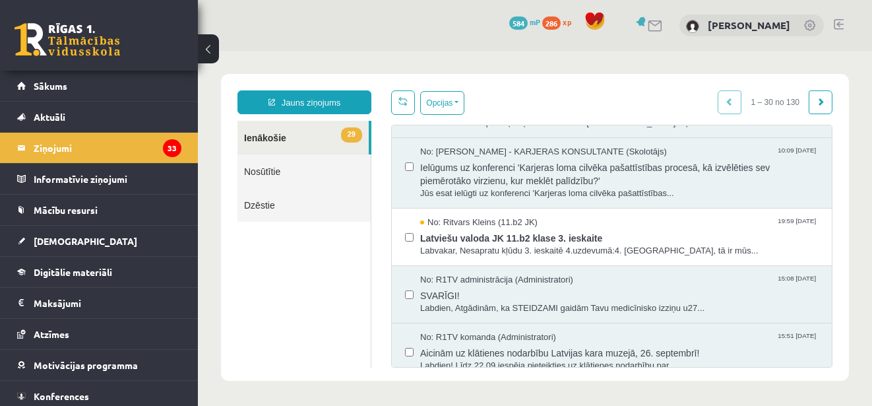
scroll to position [722, 0]
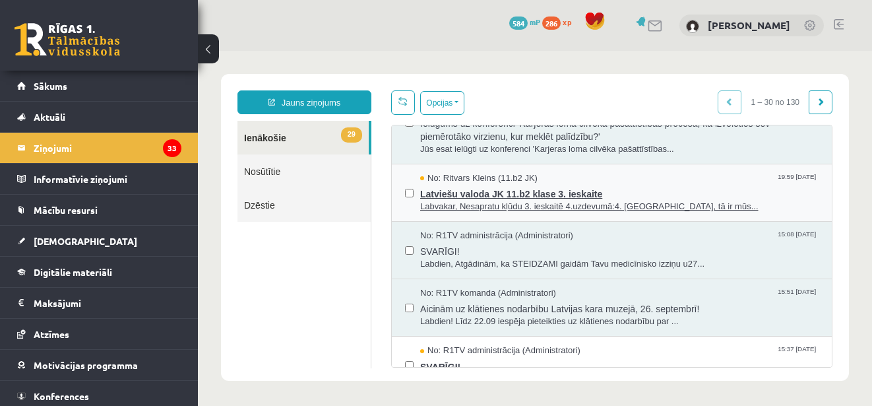
click at [643, 201] on span "Latviešu valoda JK 11.b2 klase 3. ieskaite" at bounding box center [619, 192] width 398 height 16
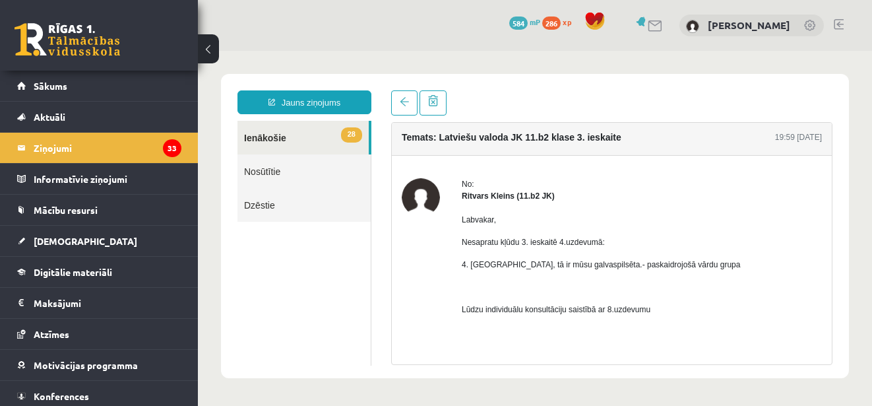
scroll to position [0, 0]
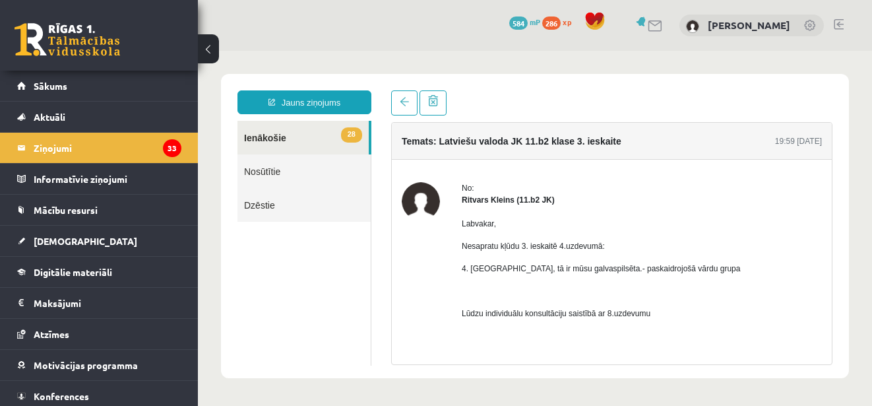
click at [268, 138] on link "28 Ienākošie" at bounding box center [302, 138] width 131 height 34
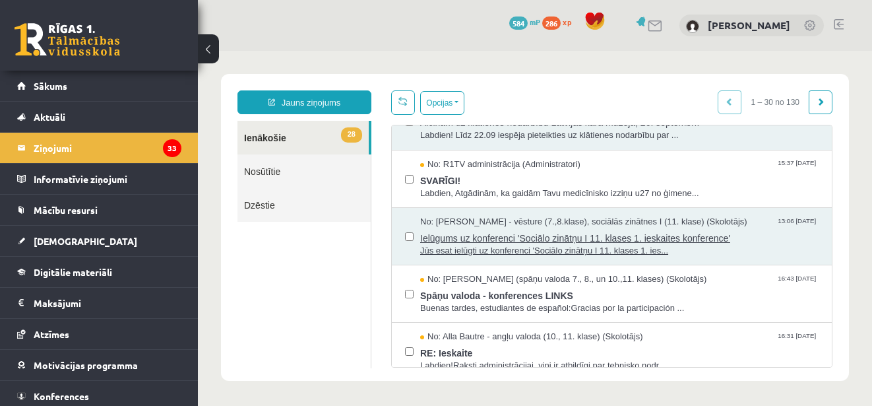
scroll to position [952, 0]
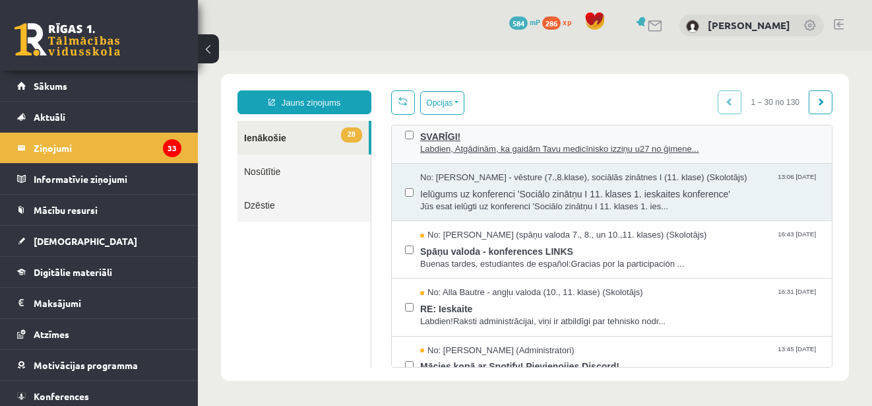
click at [660, 143] on span "SVARĪGI!" at bounding box center [619, 135] width 398 height 16
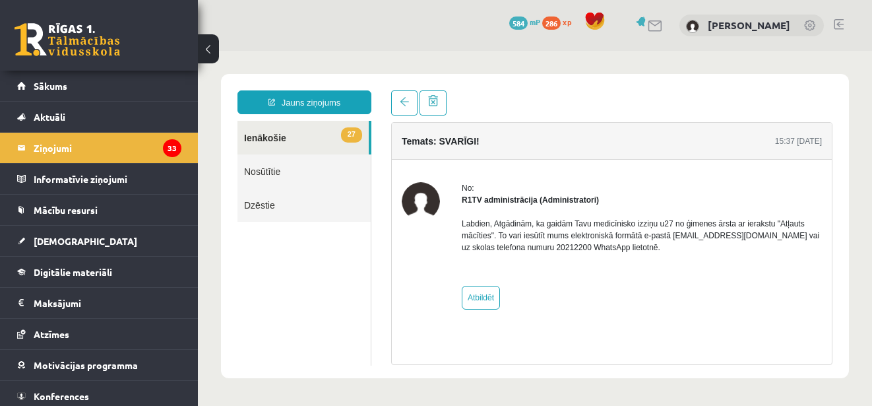
scroll to position [0, 0]
click at [125, 146] on legend "Ziņojumi 33" at bounding box center [108, 148] width 148 height 30
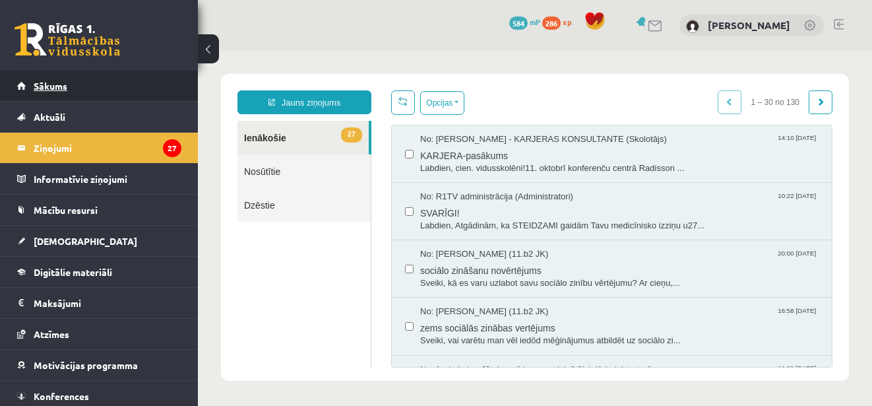
click at [69, 81] on link "Sākums" at bounding box center [99, 86] width 164 height 30
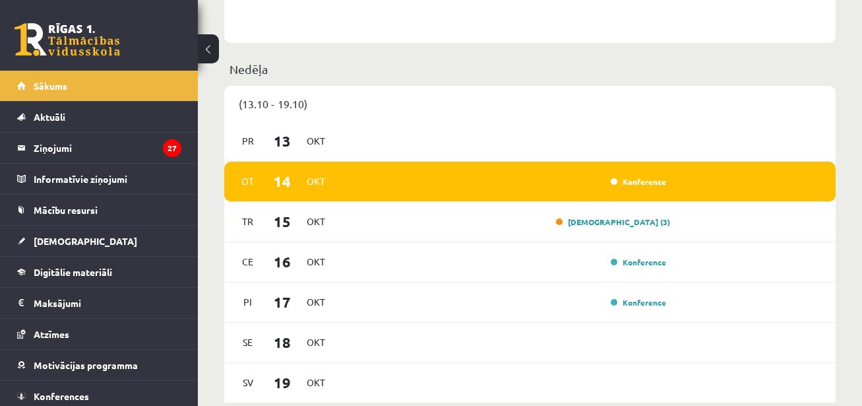
scroll to position [784, 0]
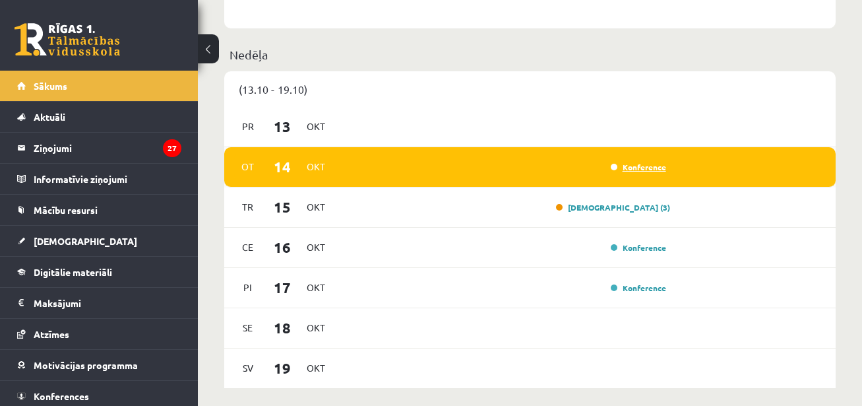
click at [655, 167] on link "Konference" at bounding box center [638, 167] width 55 height 11
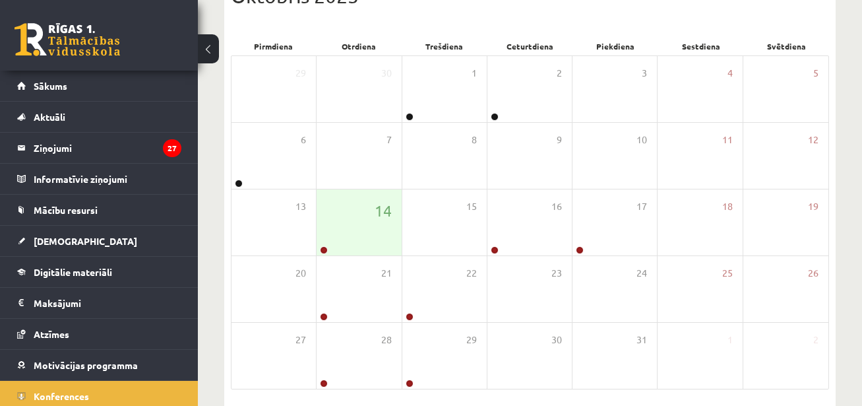
scroll to position [179, 0]
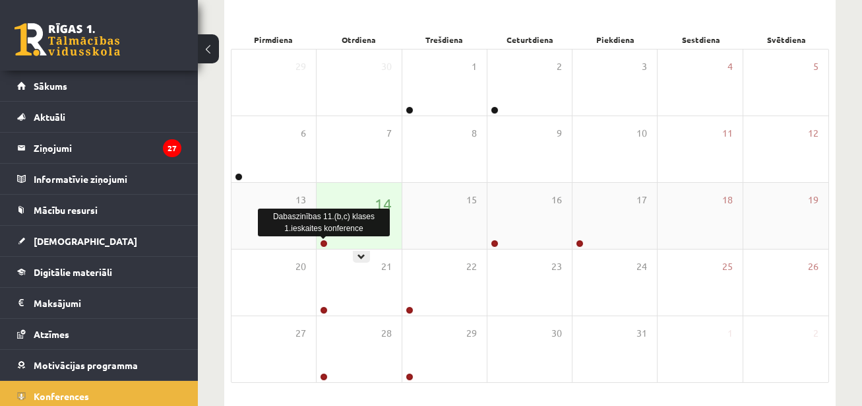
click at [325, 243] on link at bounding box center [324, 243] width 8 height 8
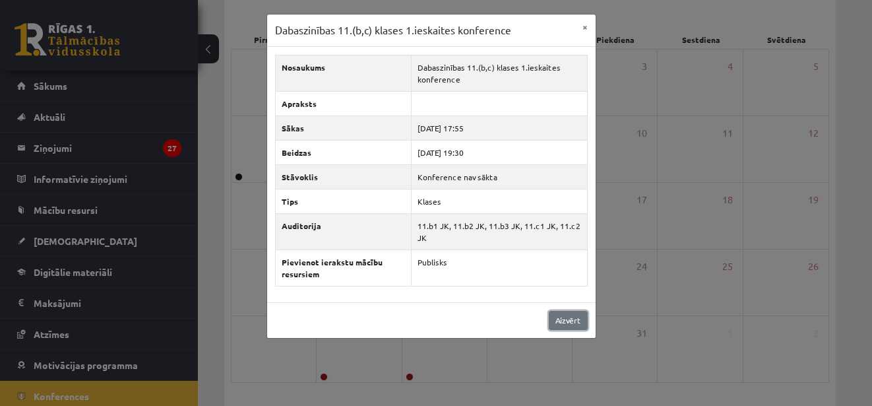
click at [563, 316] on link "Aizvērt" at bounding box center [568, 320] width 39 height 19
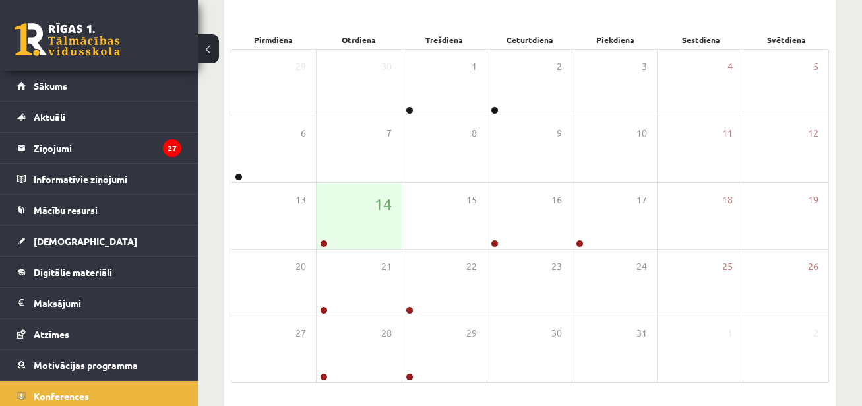
scroll to position [36, 0]
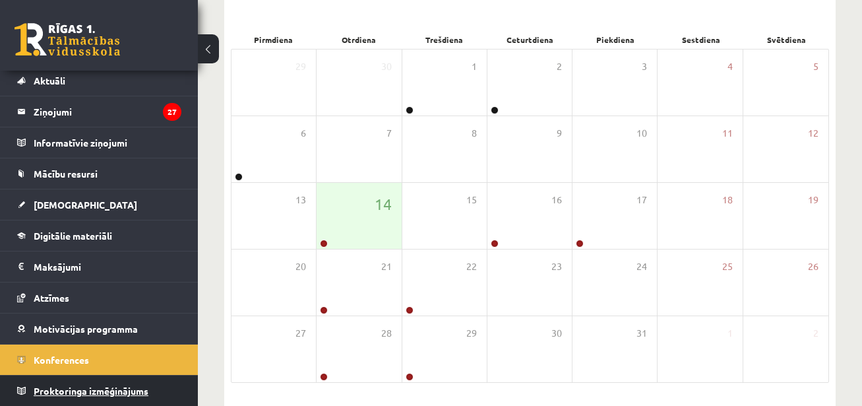
click at [124, 392] on span "Proktoringa izmēģinājums" at bounding box center [91, 391] width 115 height 12
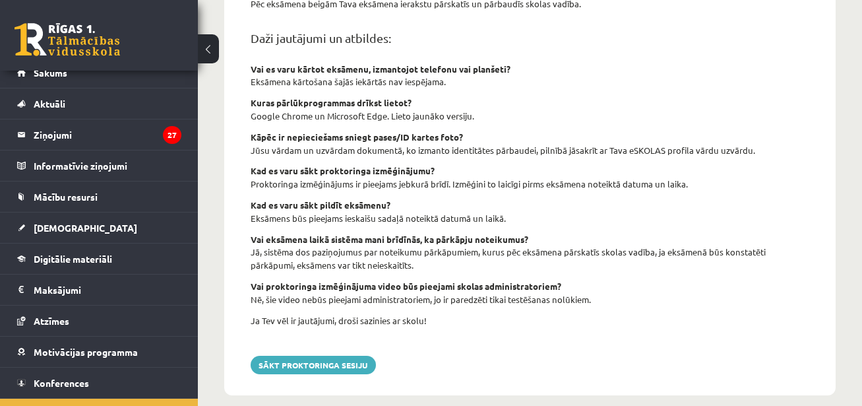
scroll to position [571, 0]
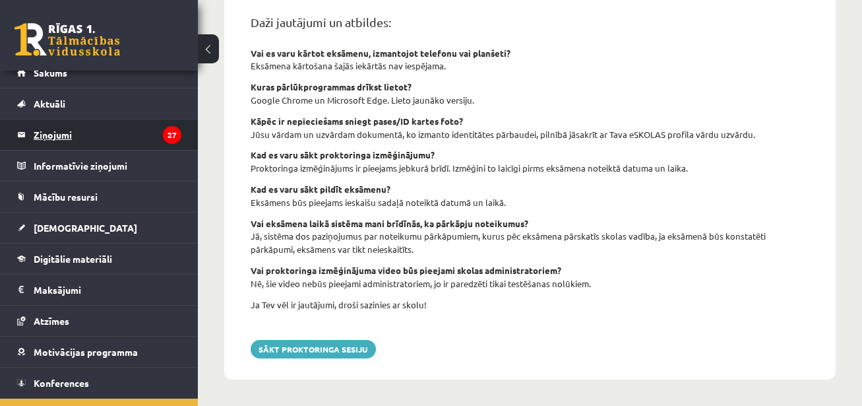
click at [115, 134] on legend "Ziņojumi 27" at bounding box center [108, 134] width 148 height 30
